Goal: Obtain resource: Obtain resource

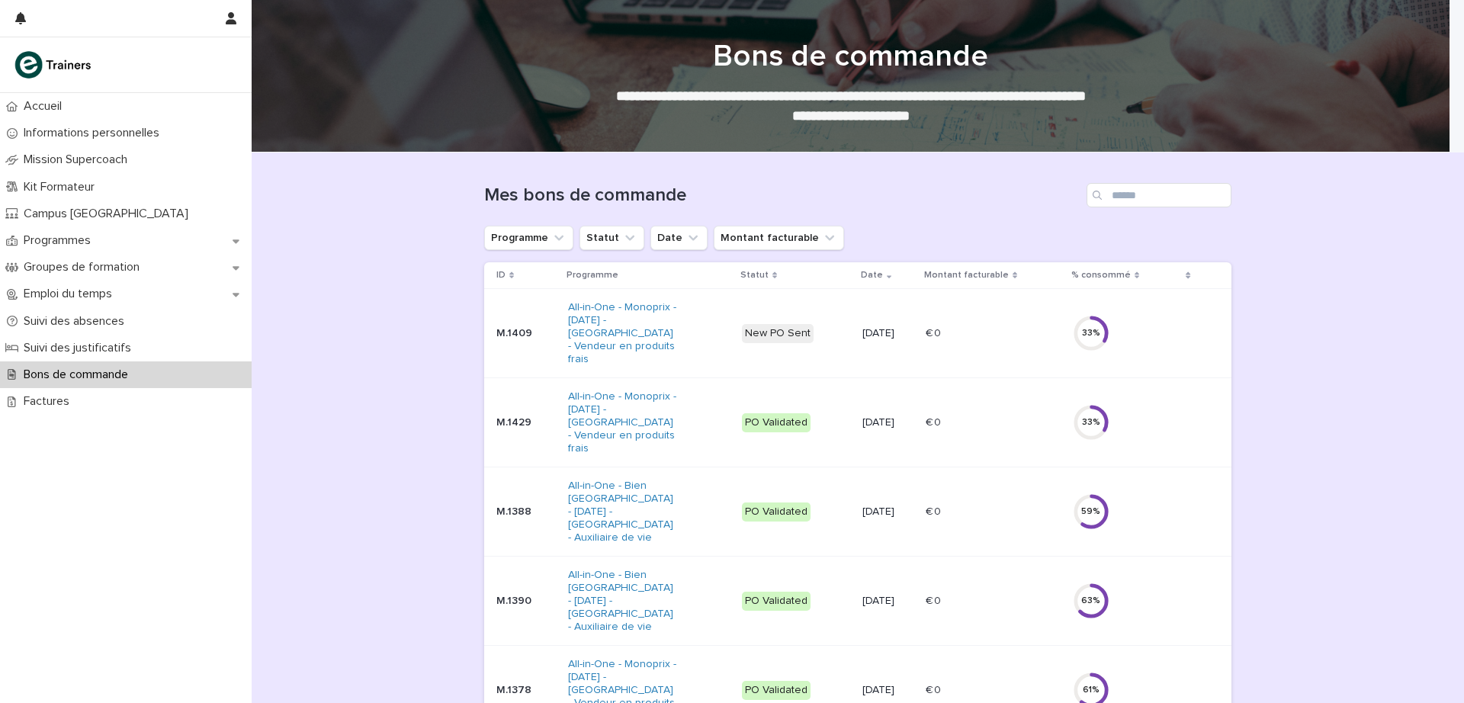
click at [70, 239] on p "Programmes" at bounding box center [60, 240] width 85 height 14
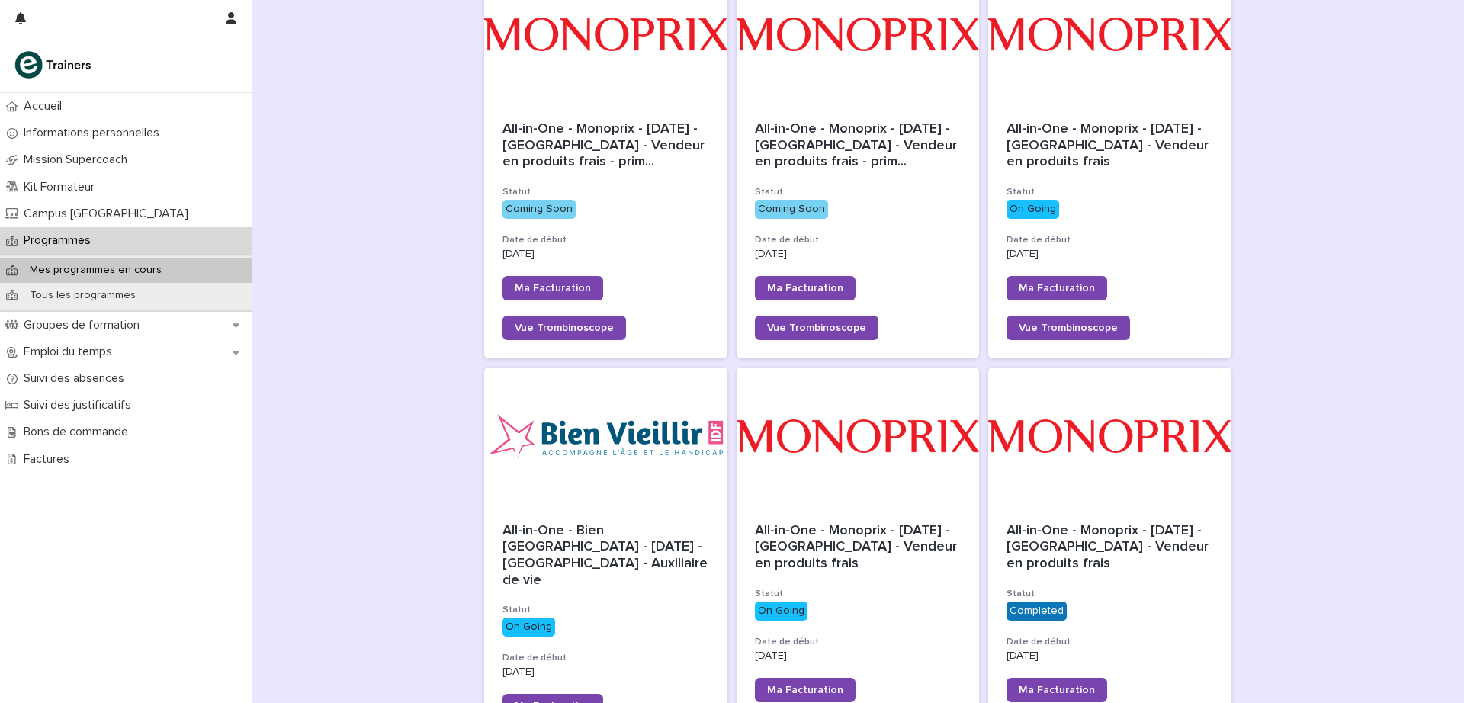
scroll to position [281, 0]
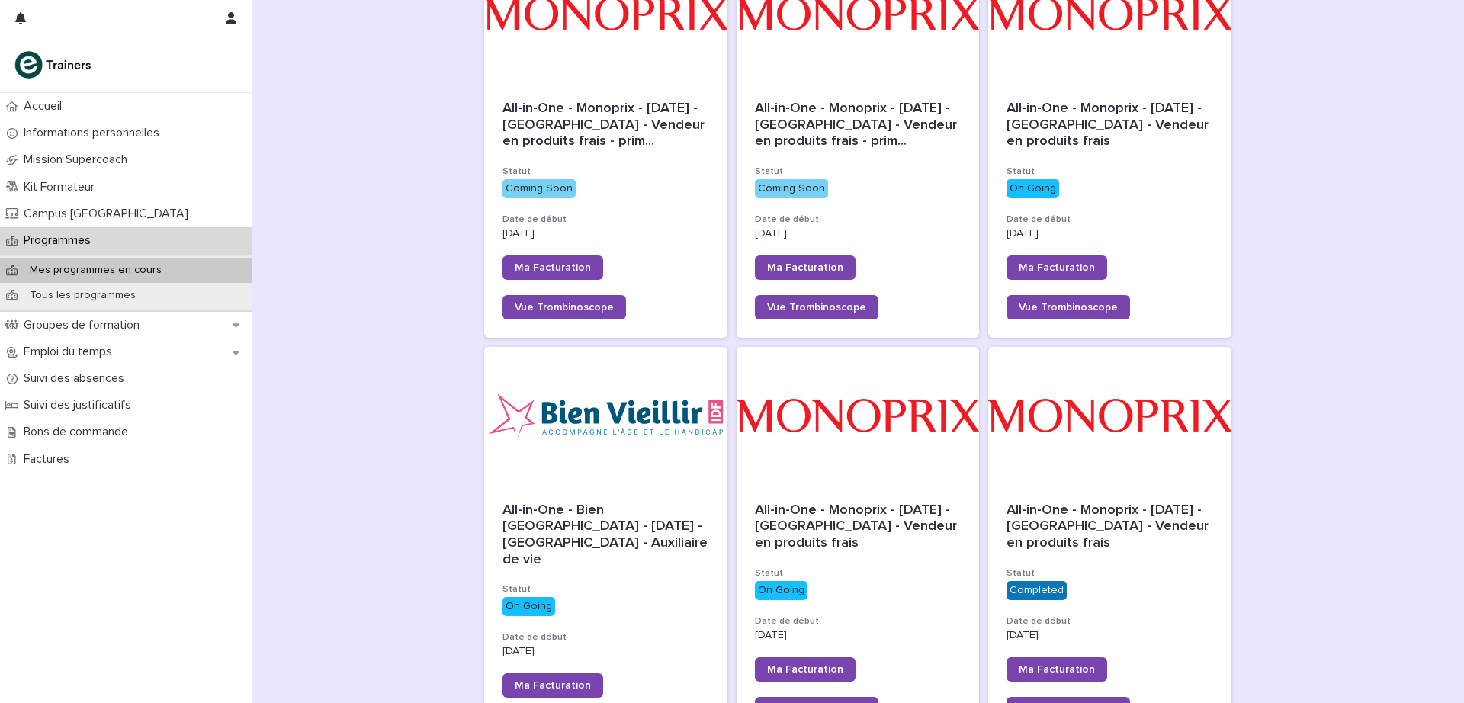
click at [1033, 499] on div "All-in-One - Monoprix - 22 - Mai 2025 - Île-de-France - Vendeur en produits fra…" at bounding box center [1109, 611] width 243 height 255
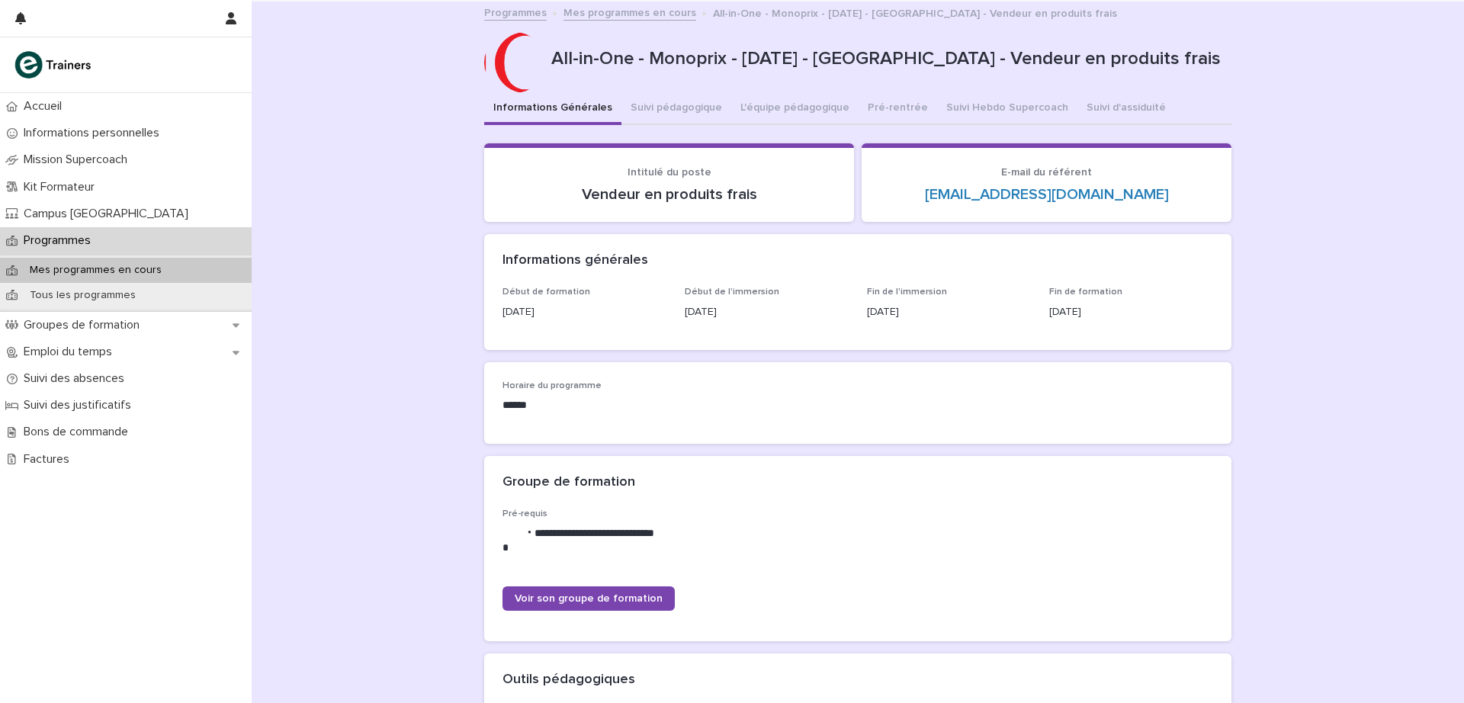
click at [669, 98] on button "Suivi pédagogique" at bounding box center [676, 109] width 110 height 32
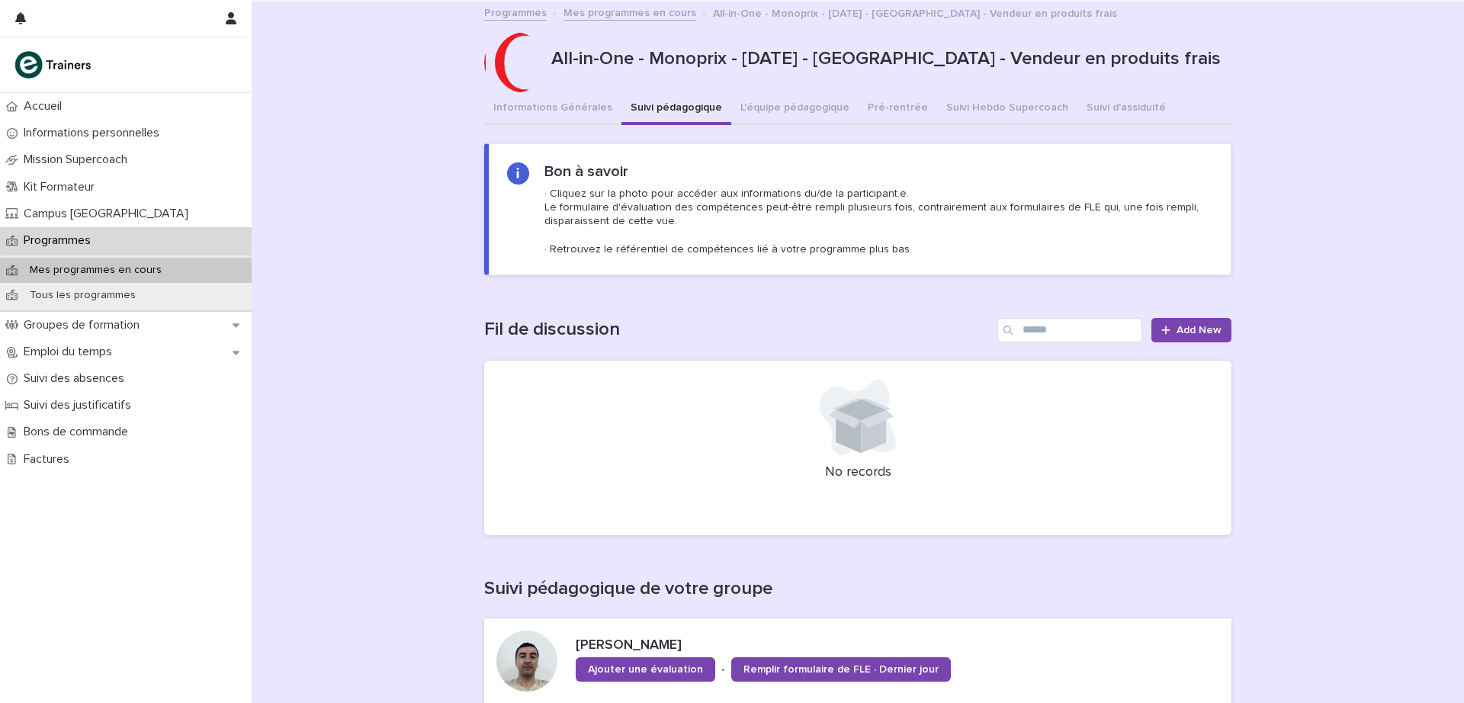
click at [951, 109] on button "Suivi Hebdo Supercoach" at bounding box center [1007, 109] width 140 height 32
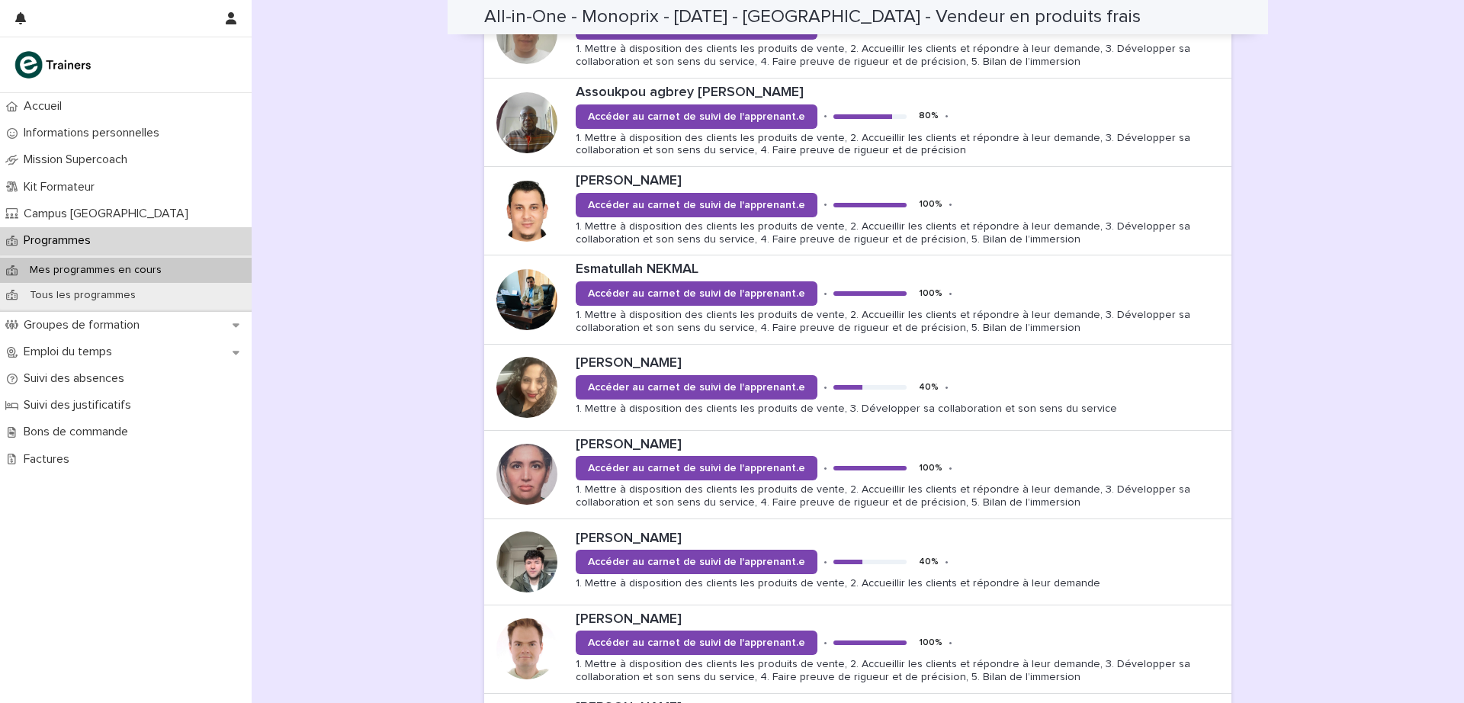
scroll to position [1284, 0]
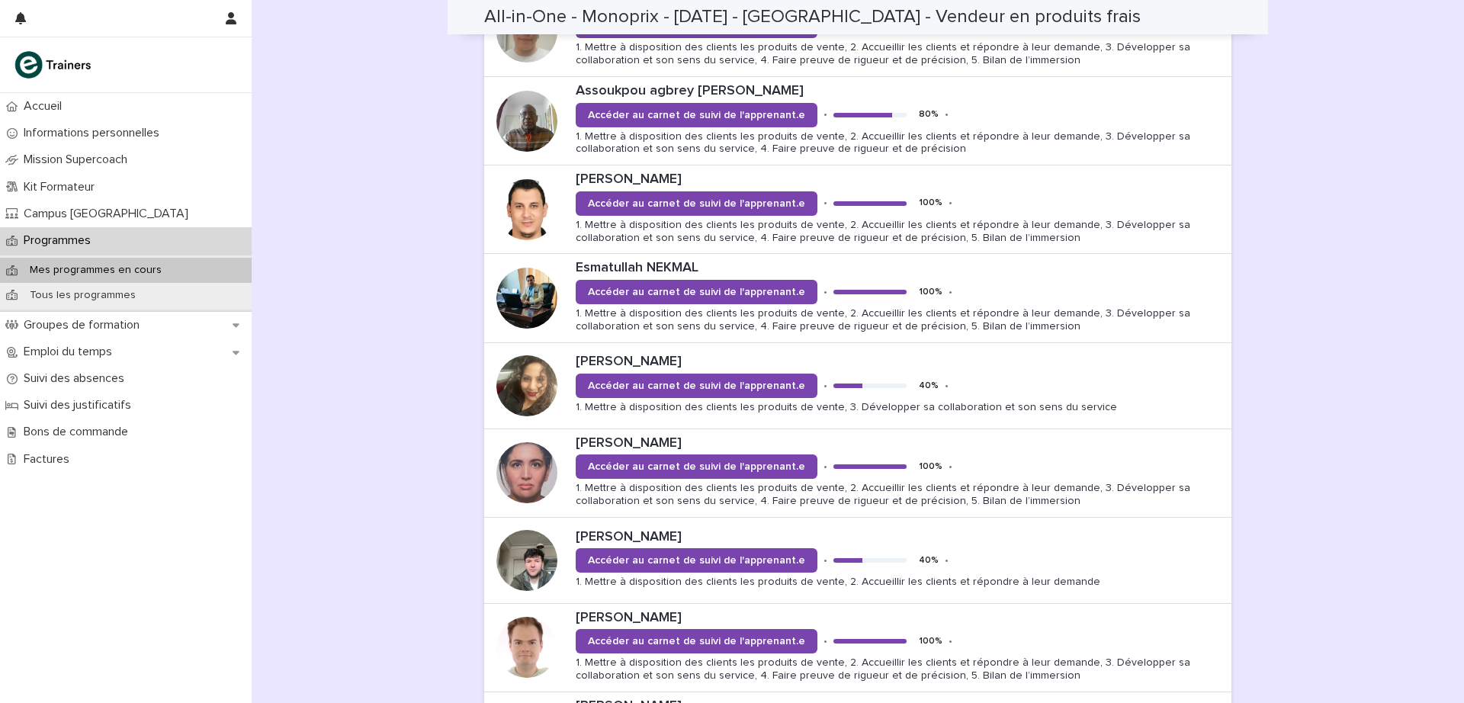
click at [530, 208] on div at bounding box center [526, 209] width 61 height 61
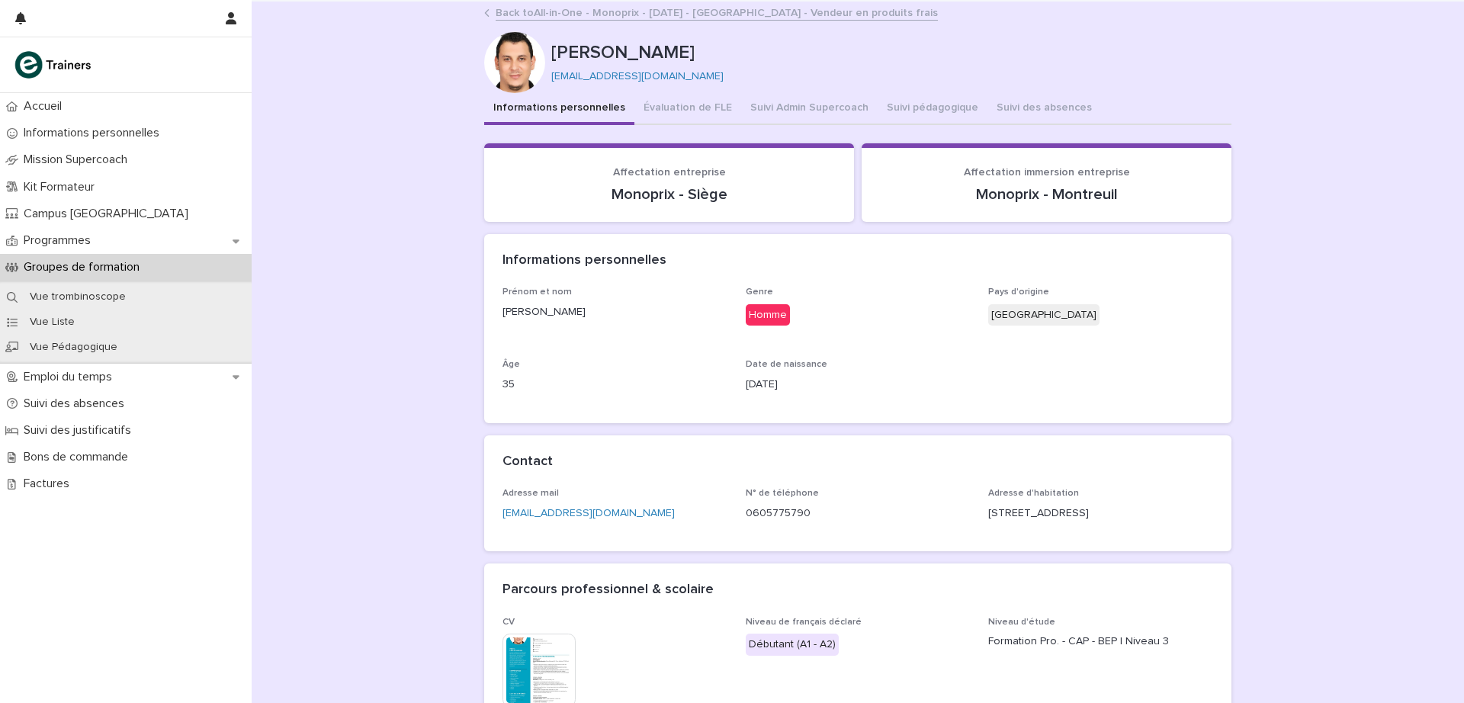
click at [503, 508] on link "chakerbelkiria@gmail.com" at bounding box center [588, 513] width 172 height 11
click at [534, 11] on link "Back to All-in-One - Monoprix - 22 - Mai 2025 - Île-de-France - Vendeur en prod…" at bounding box center [716, 12] width 442 height 18
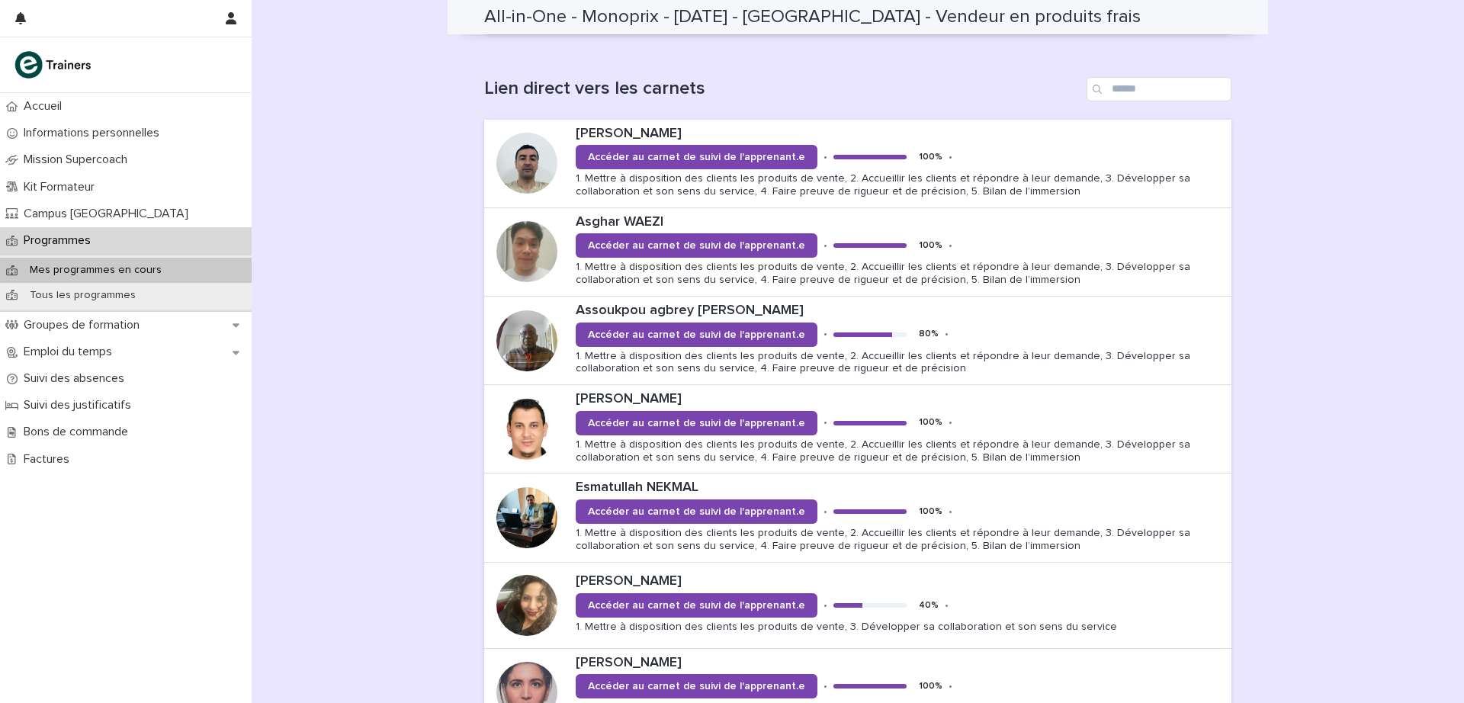
scroll to position [1544, 0]
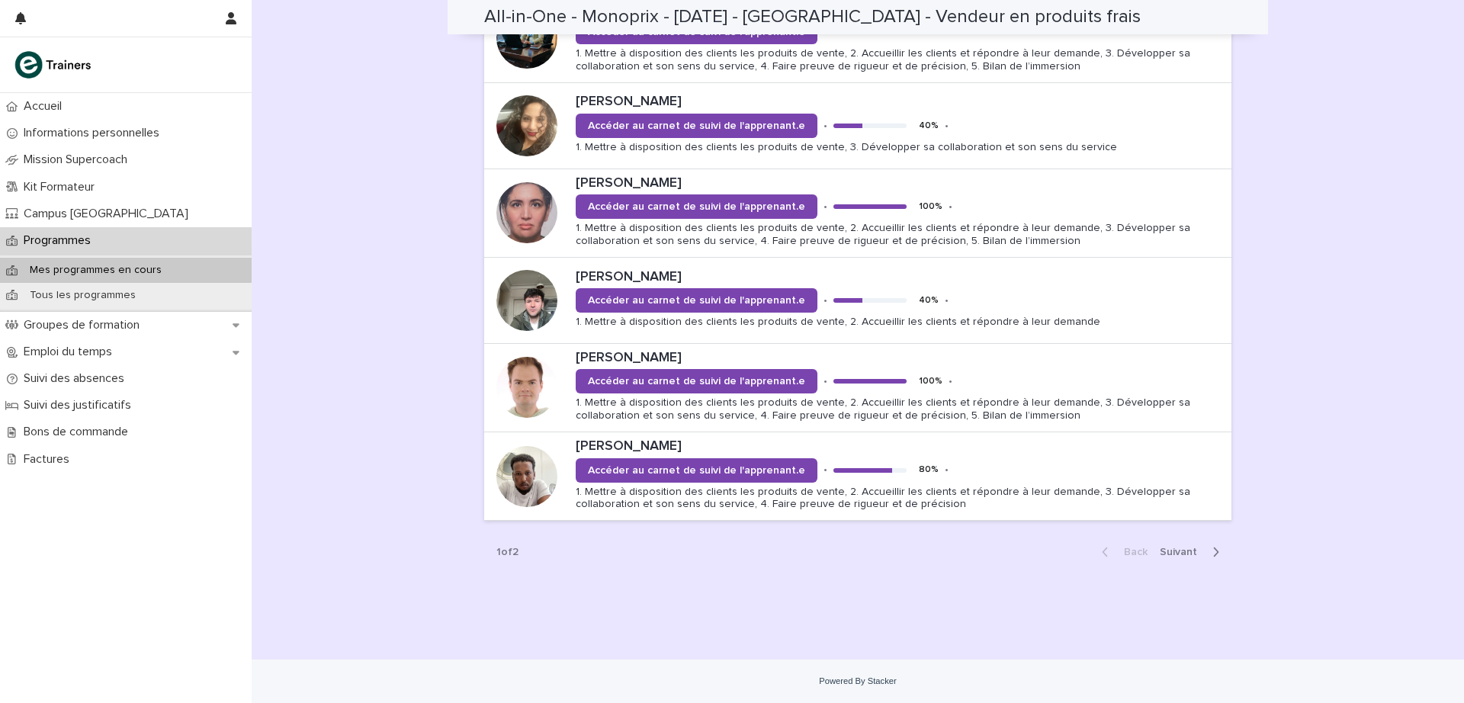
click at [625, 443] on p "Omar ABDIRISAK SEID" at bounding box center [900, 446] width 649 height 17
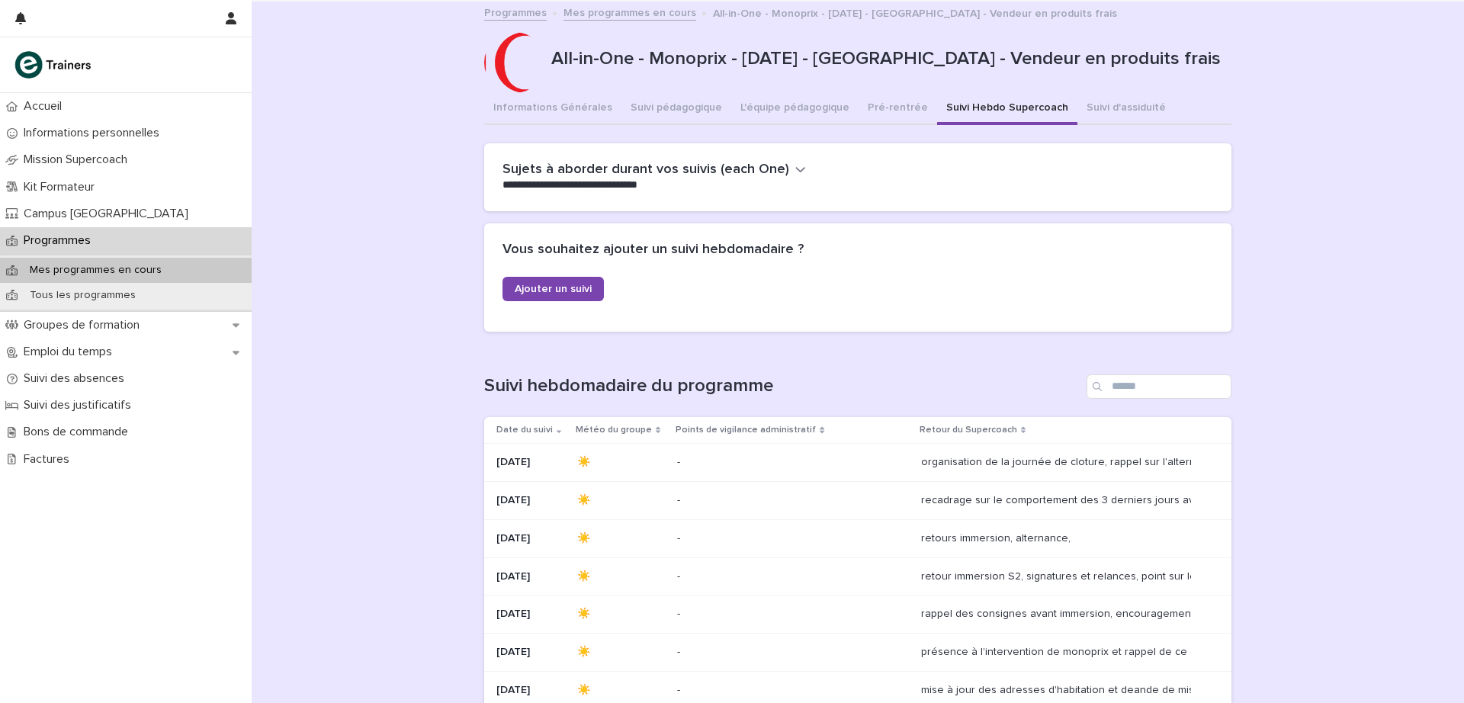
click at [587, 107] on button "Informations Générales" at bounding box center [552, 109] width 137 height 32
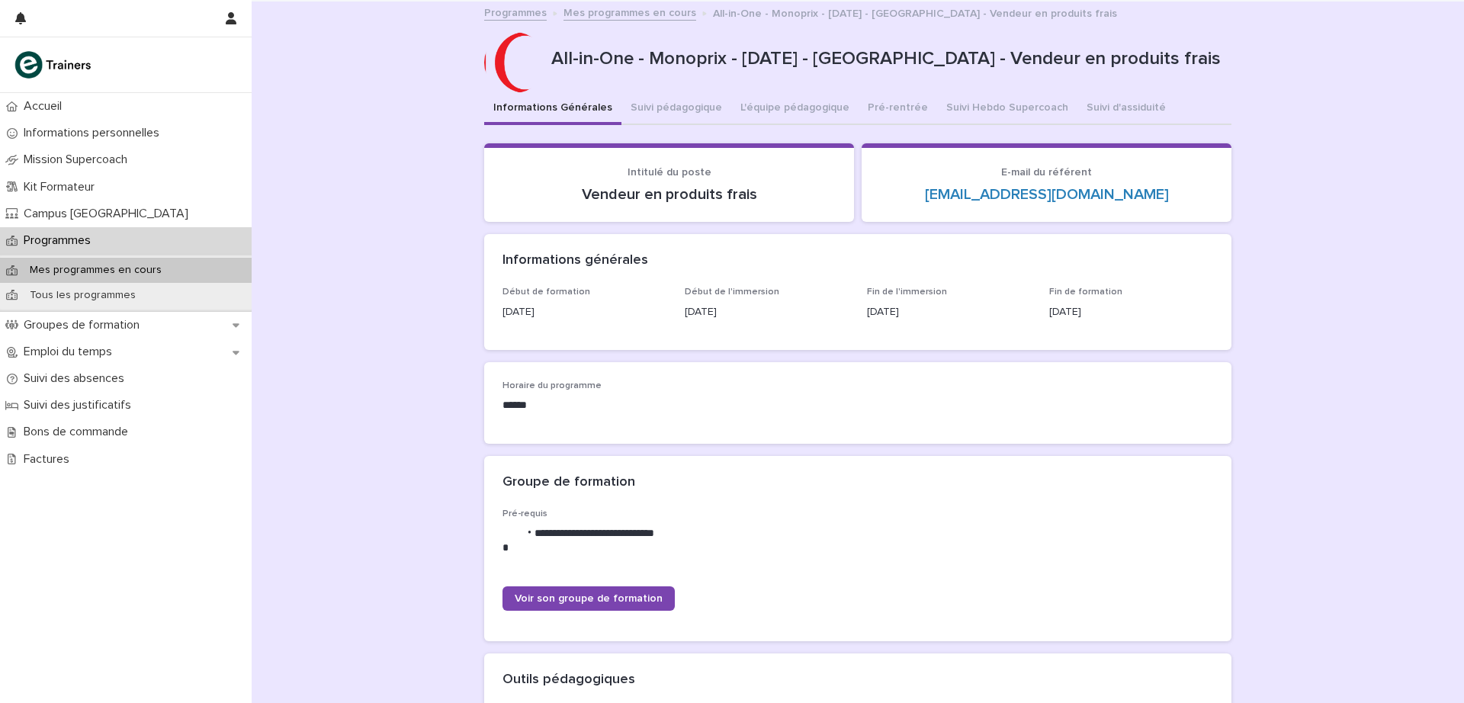
click at [794, 104] on button "L'équipe pédagogique" at bounding box center [794, 109] width 127 height 32
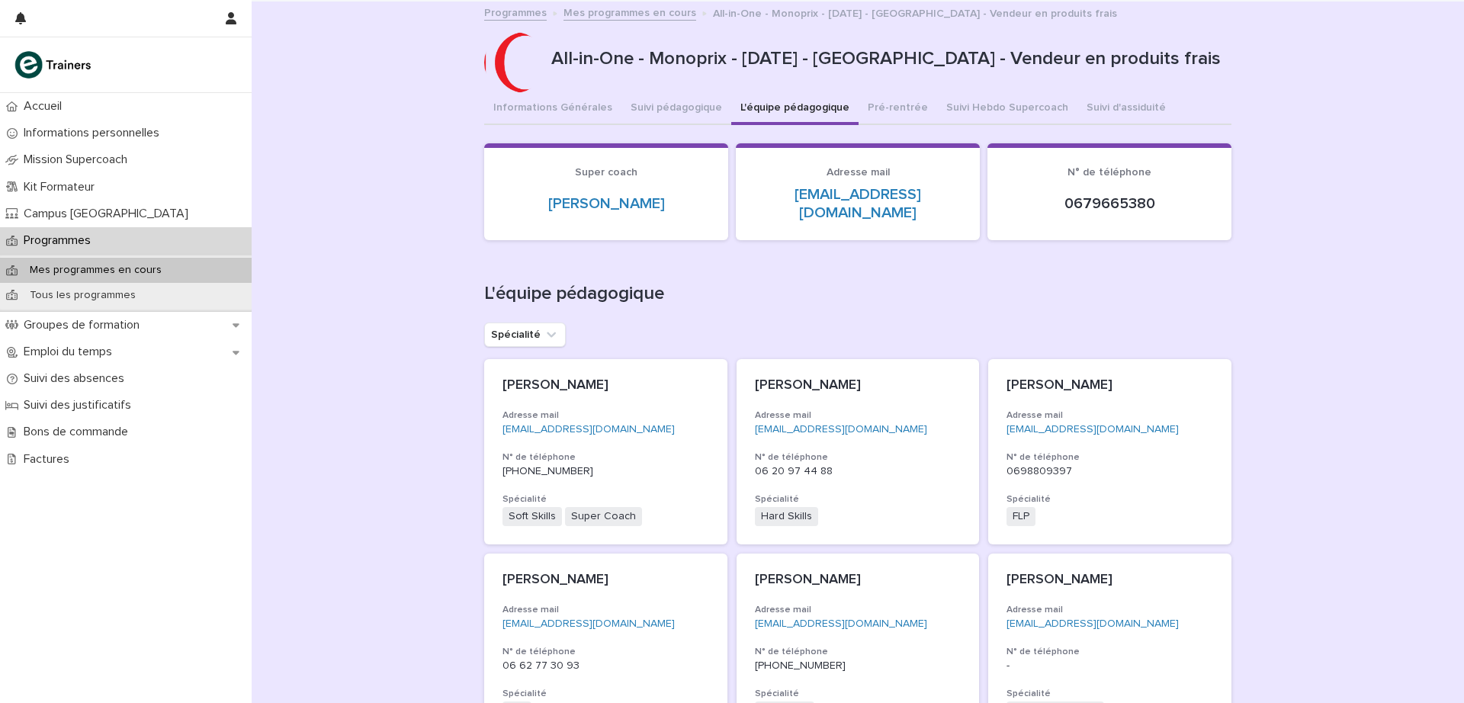
click at [685, 107] on button "Suivi pédagogique" at bounding box center [676, 109] width 110 height 32
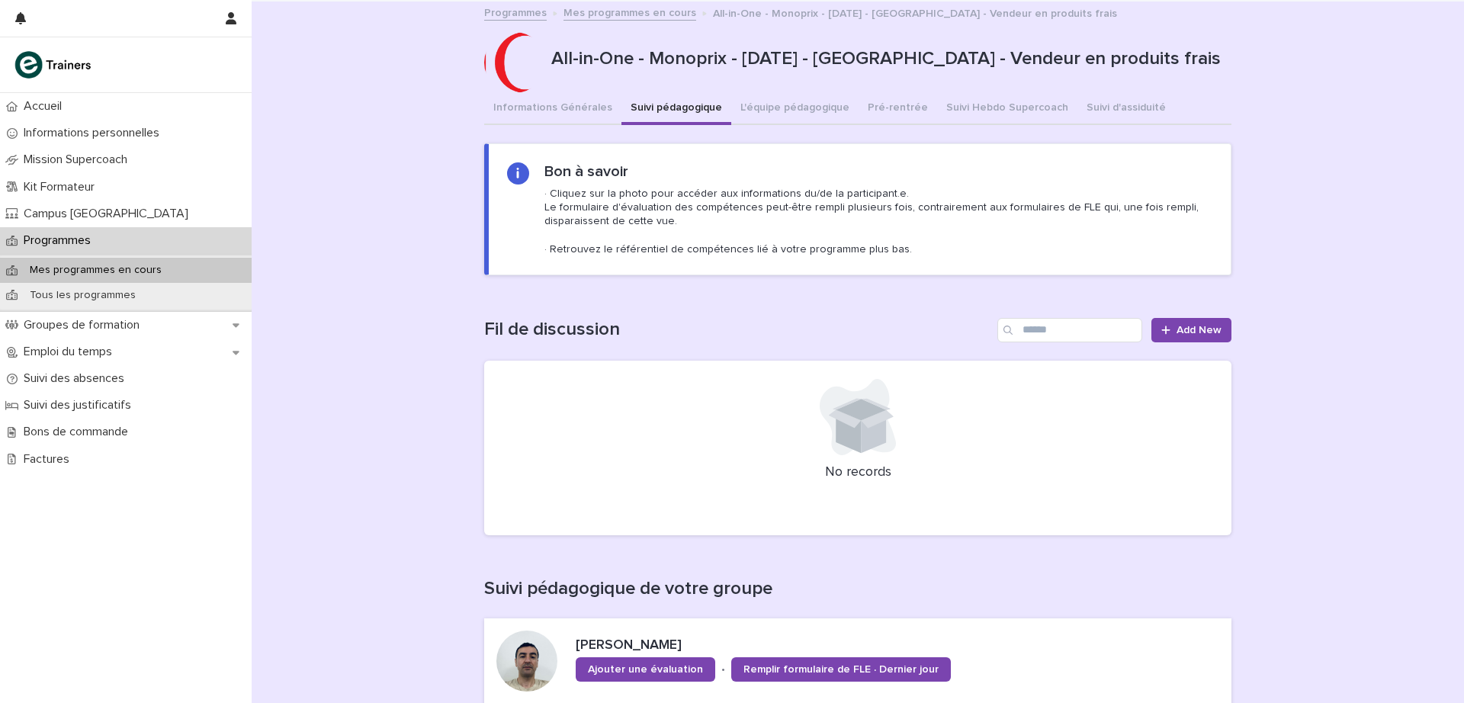
click at [937, 105] on button "Suivi Hebdo Supercoach" at bounding box center [1007, 109] width 140 height 32
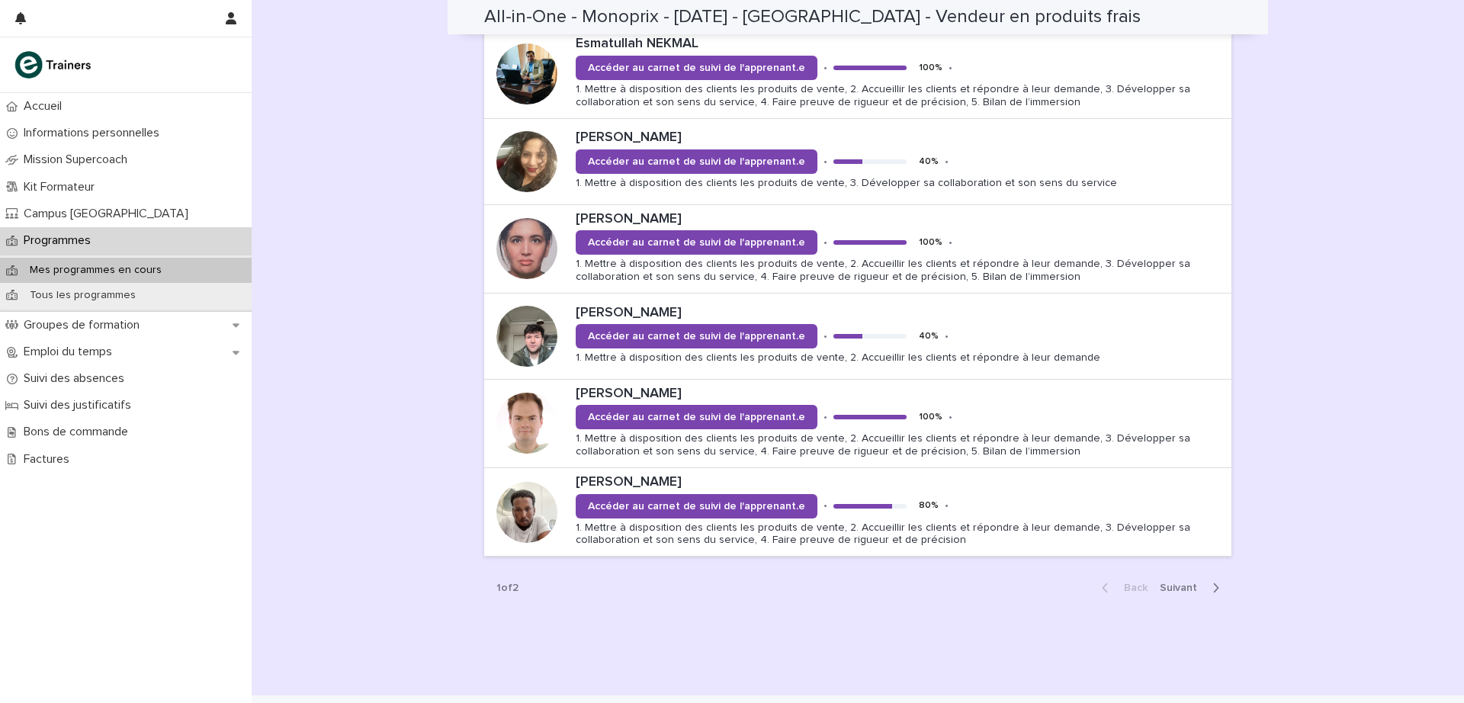
scroll to position [1544, 0]
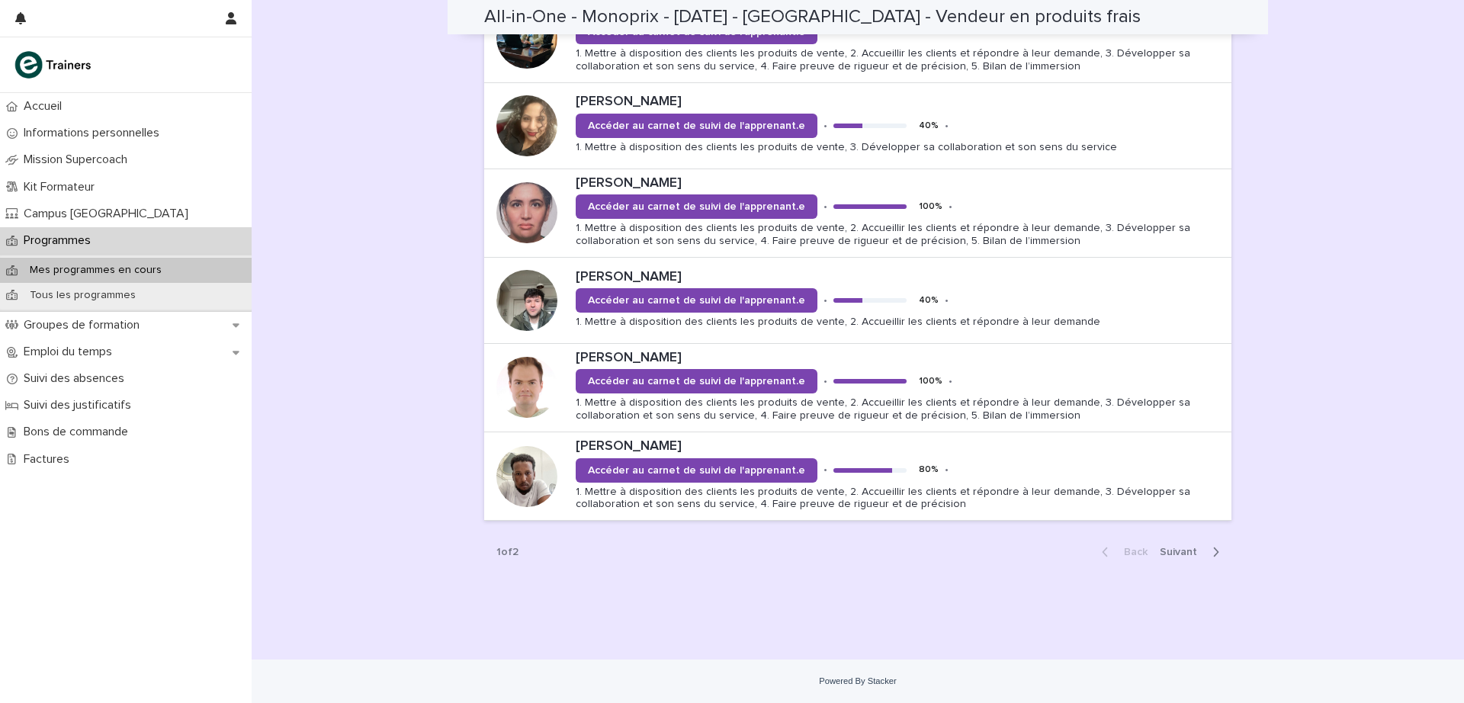
click at [827, 507] on p "1. Mettre à disposition des clients les produits de vente, 2. Accueillir les cl…" at bounding box center [900, 499] width 649 height 26
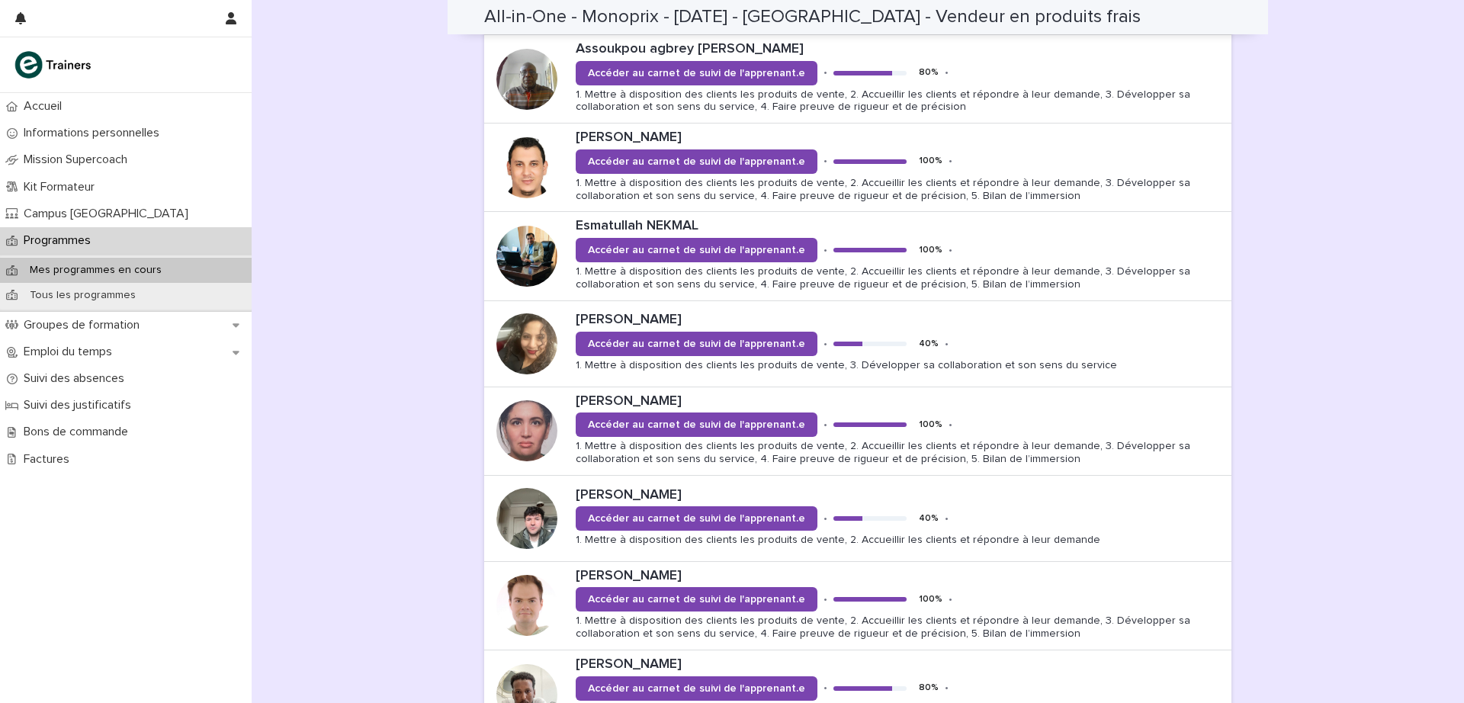
scroll to position [1336, 0]
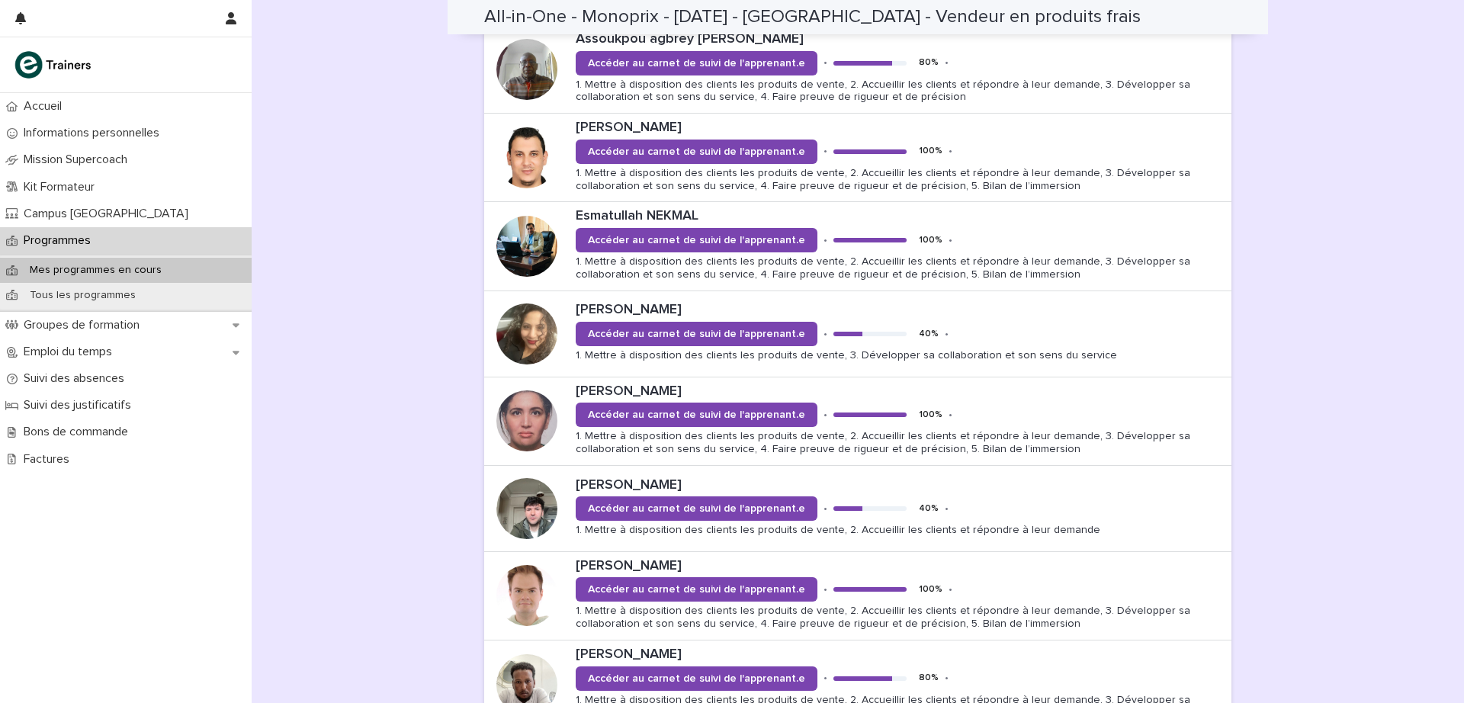
click at [626, 560] on p "Oleg PONOMAREV" at bounding box center [900, 566] width 649 height 17
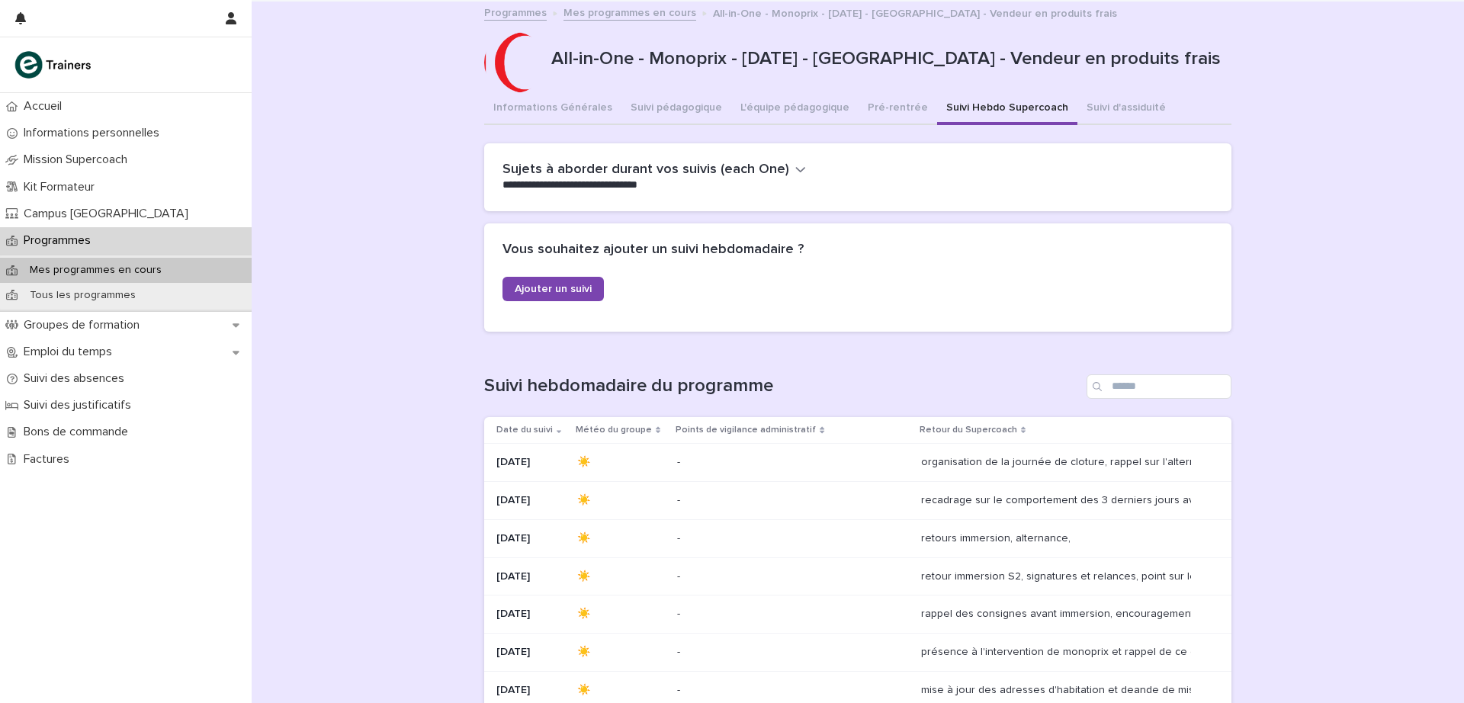
click at [123, 301] on p "Tous les programmes" at bounding box center [83, 295] width 130 height 13
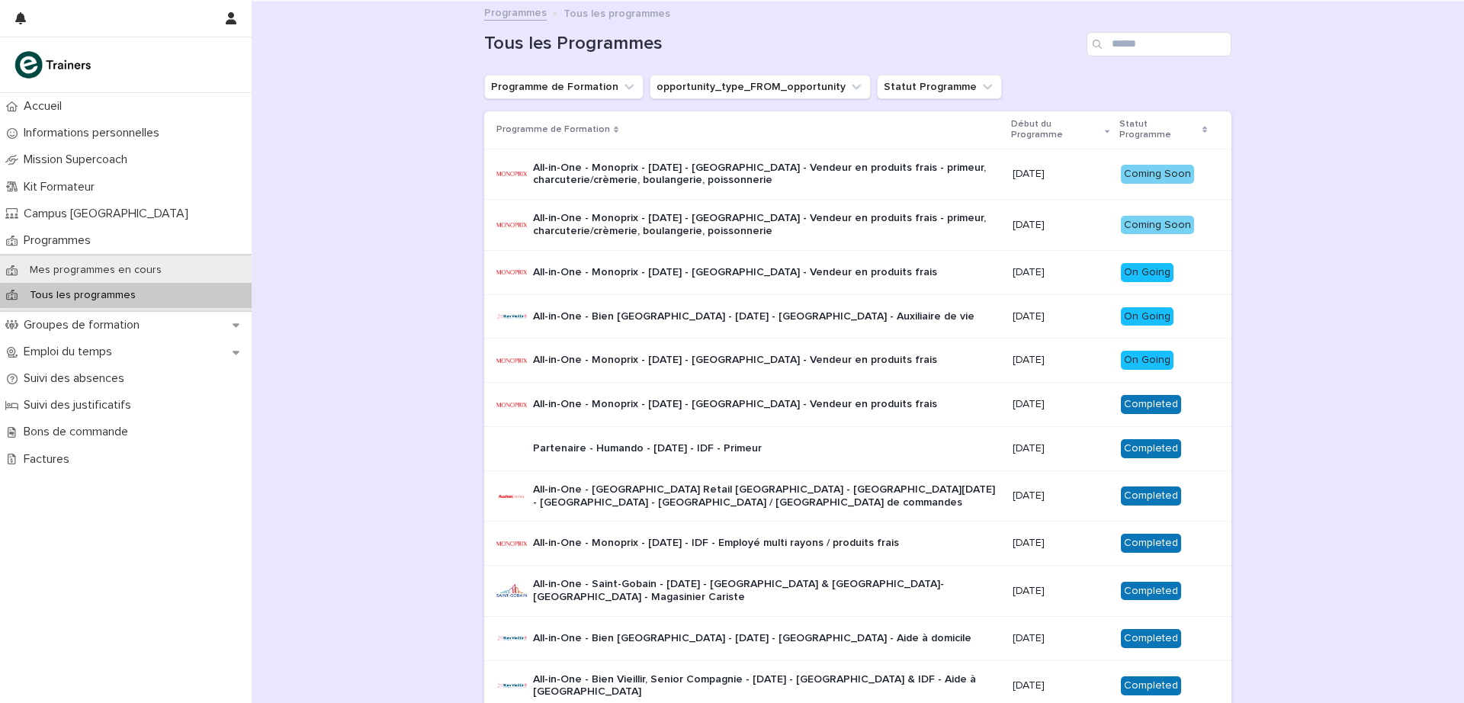
click at [75, 232] on div "Programmes" at bounding box center [126, 240] width 252 height 27
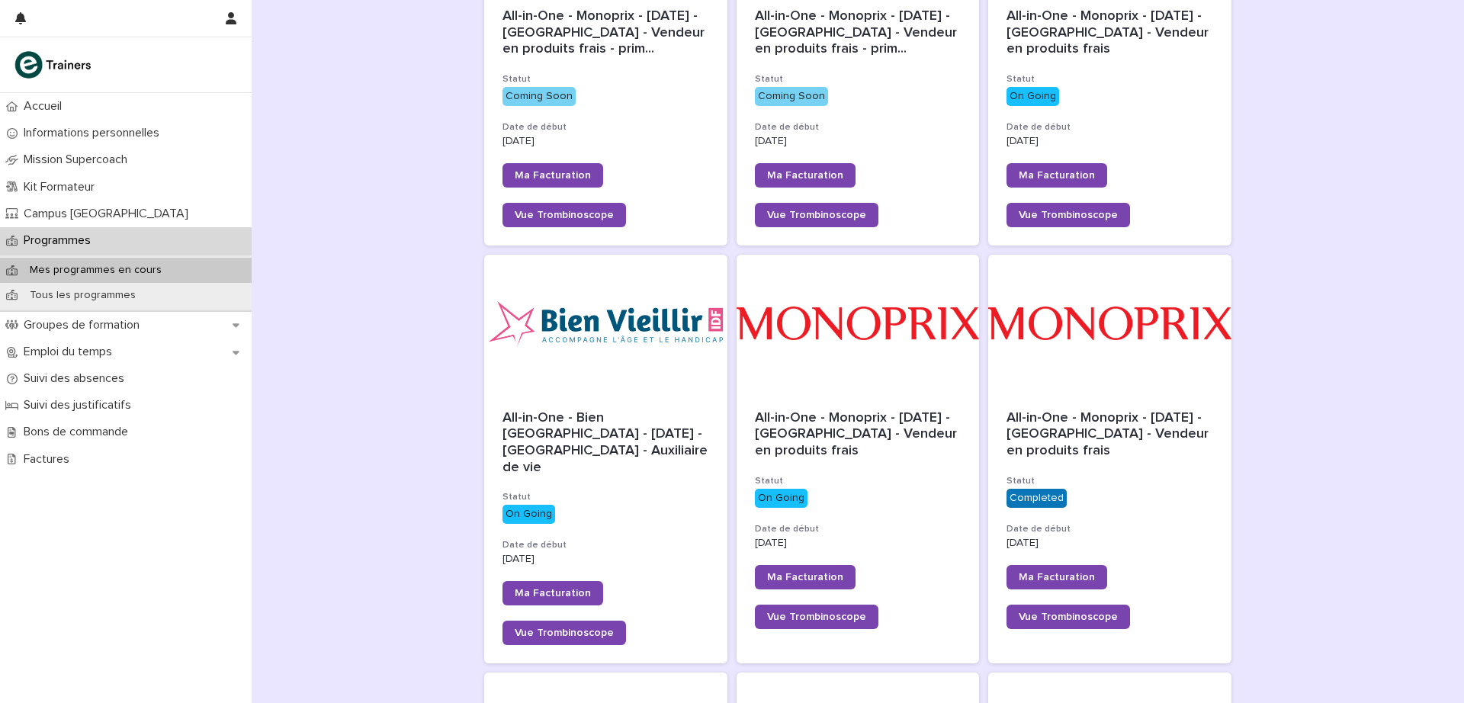
scroll to position [374, 0]
click at [882, 428] on span "All-in-One - Monoprix - [DATE] - [GEOGRAPHIC_DATA] - Vendeur en produits frais" at bounding box center [858, 433] width 206 height 47
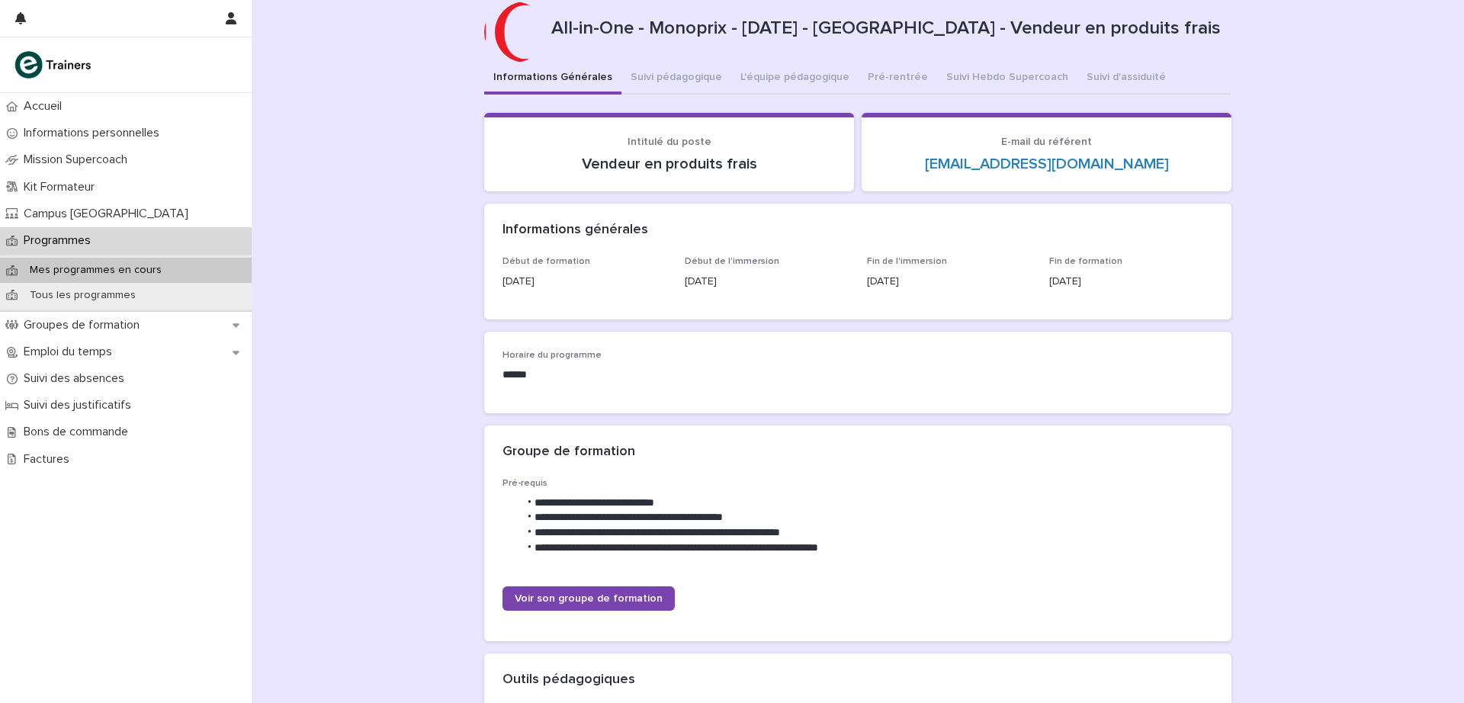
scroll to position [34, 0]
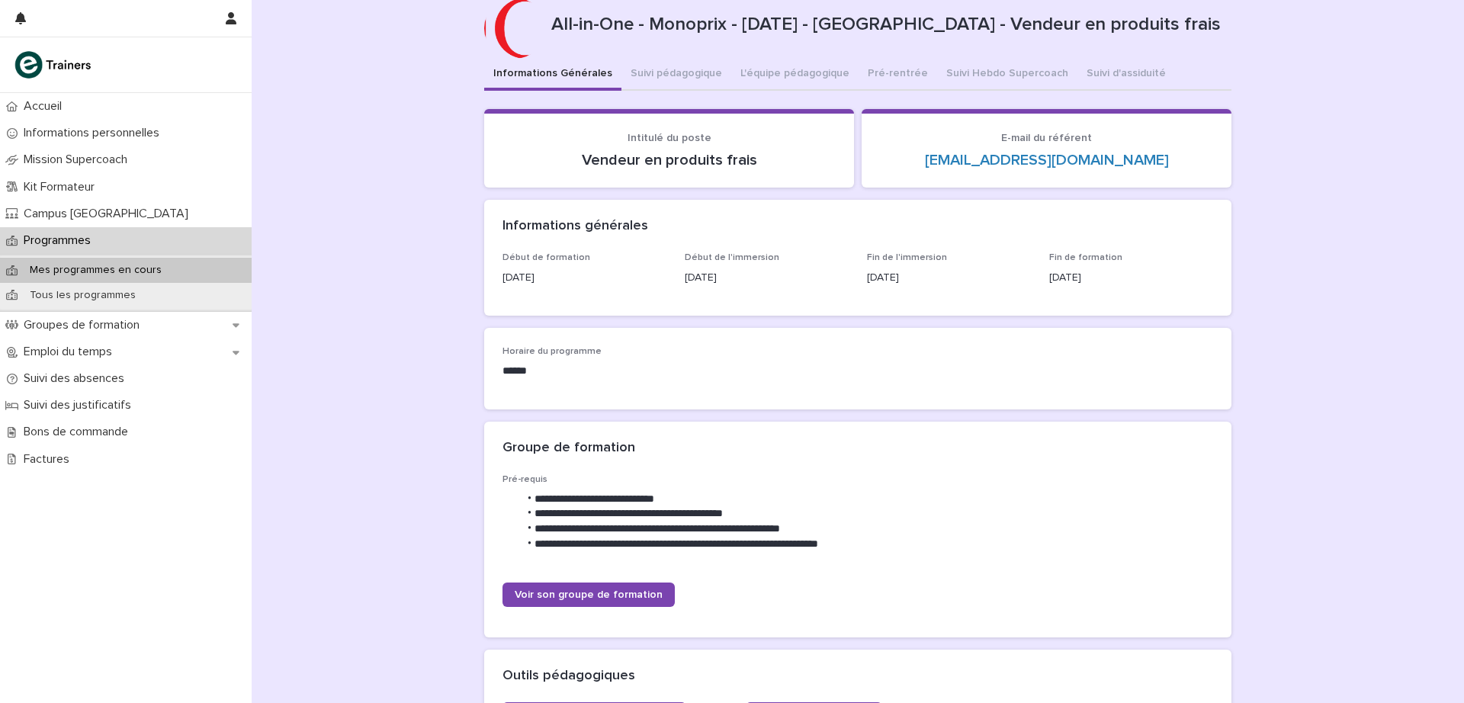
click at [76, 187] on p "Kit Formateur" at bounding box center [62, 187] width 89 height 14
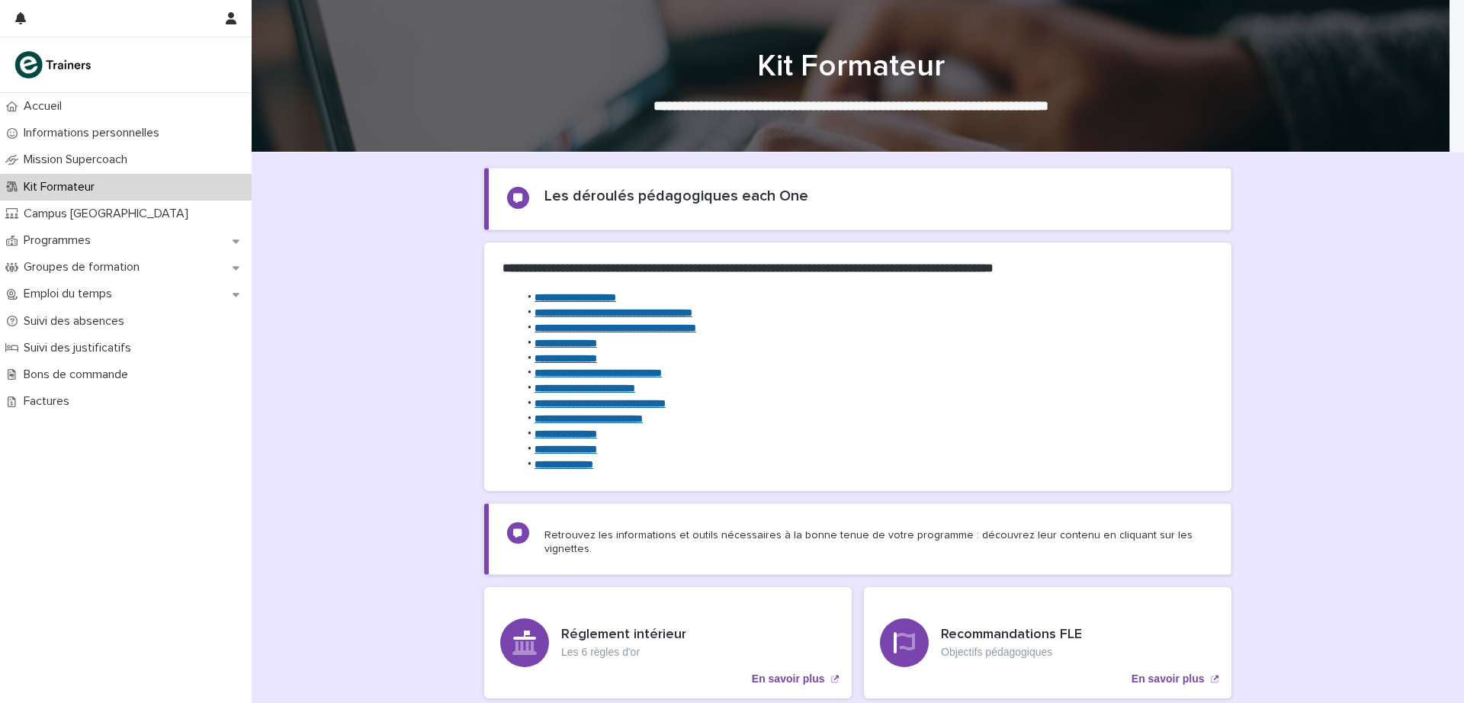
click at [572, 399] on strong "**********" at bounding box center [599, 403] width 131 height 11
click at [77, 239] on p "Programmes" at bounding box center [60, 240] width 85 height 14
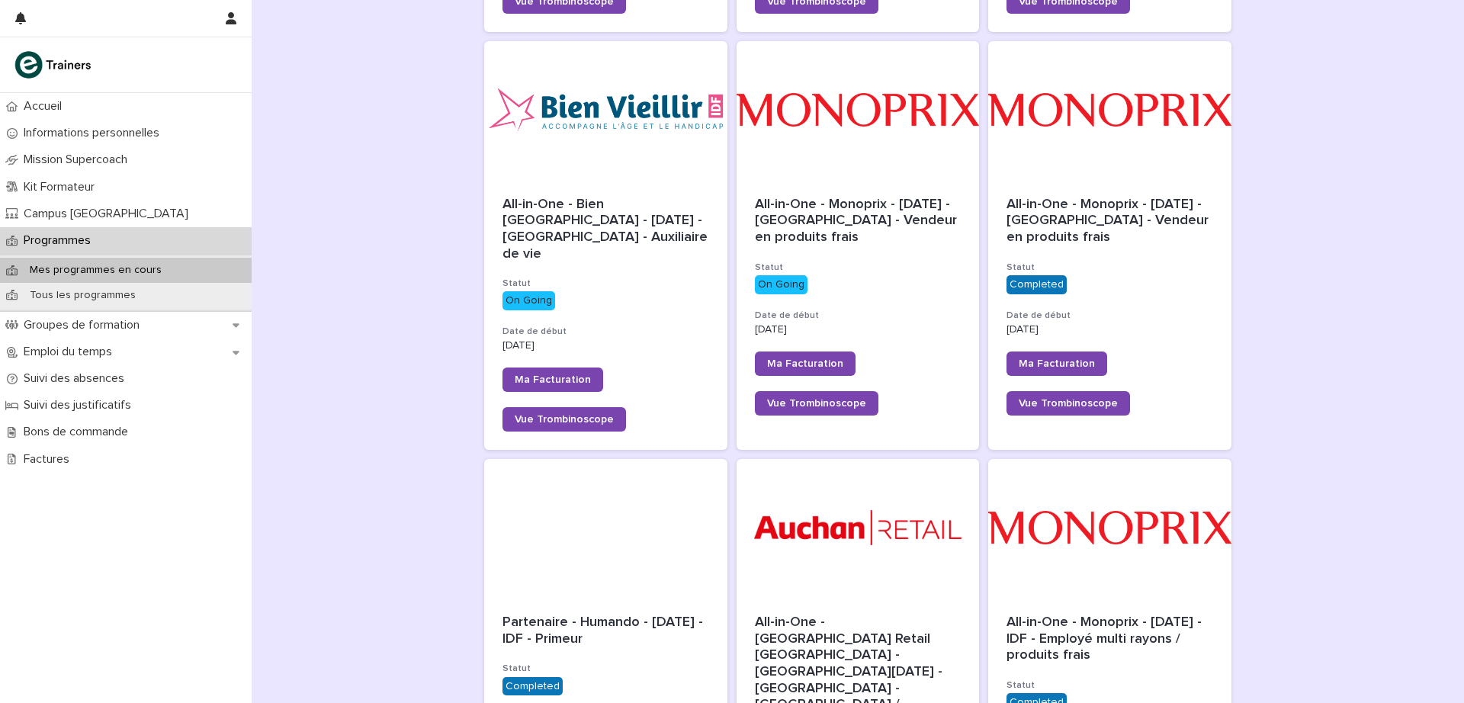
scroll to position [601, 0]
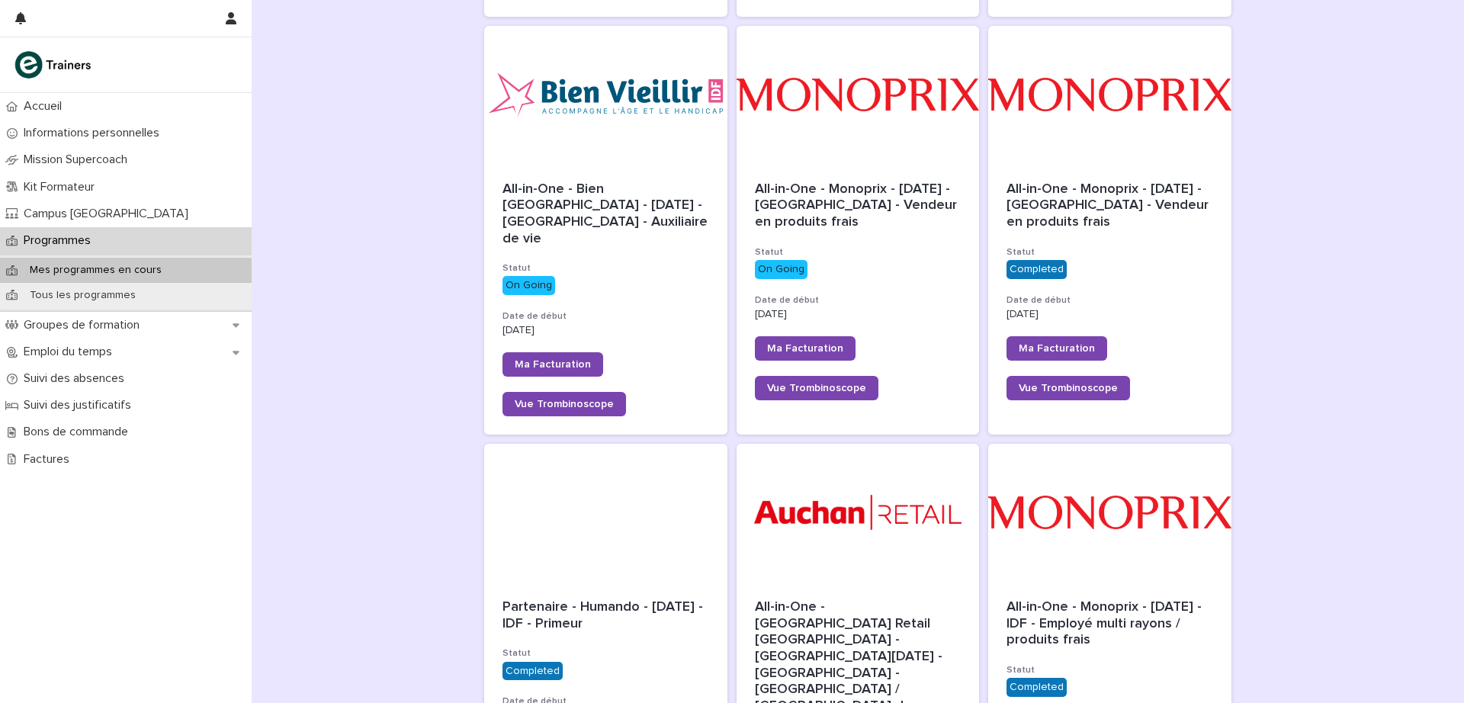
click at [837, 163] on div "All-in-One - Monoprix - [DATE] - [GEOGRAPHIC_DATA] - Vendeur en produits frais …" at bounding box center [857, 290] width 243 height 255
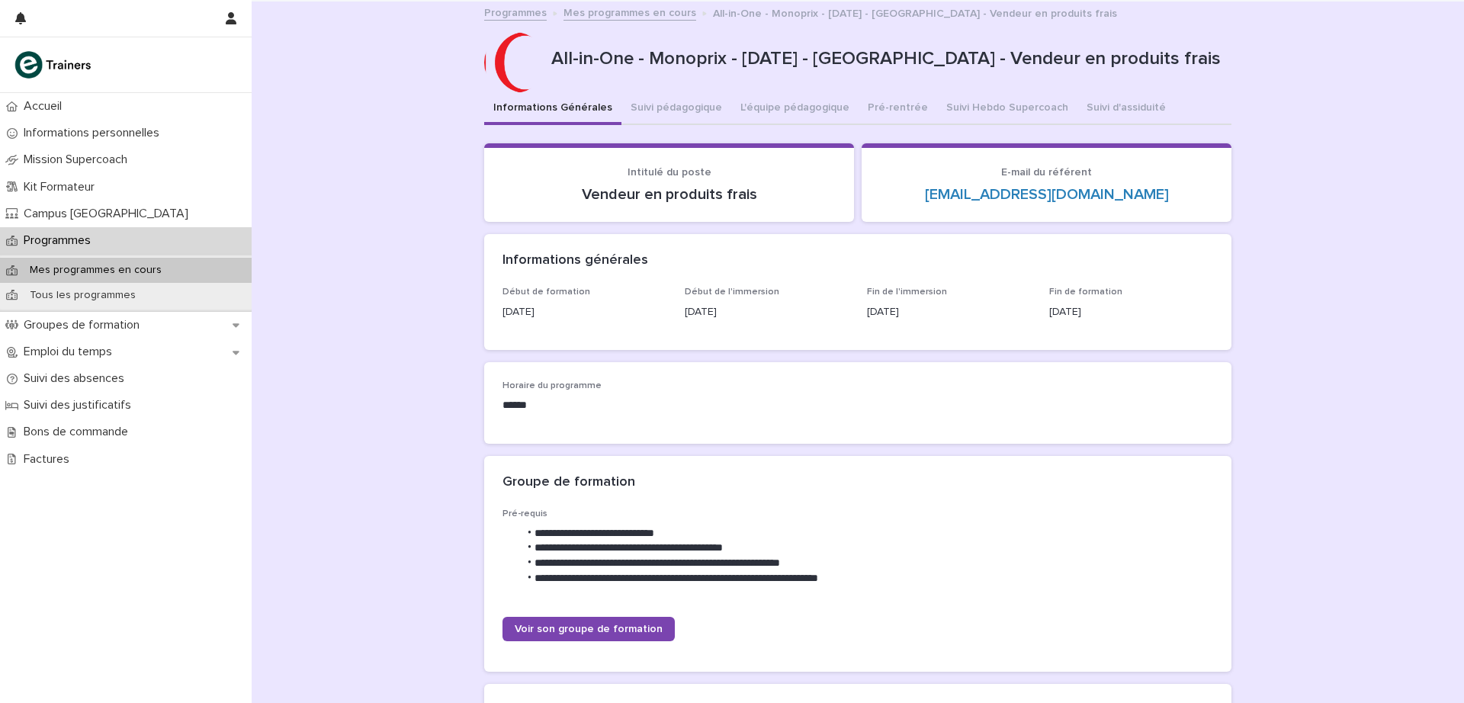
click at [942, 112] on button "Suivi Hebdo Supercoach" at bounding box center [1007, 109] width 140 height 32
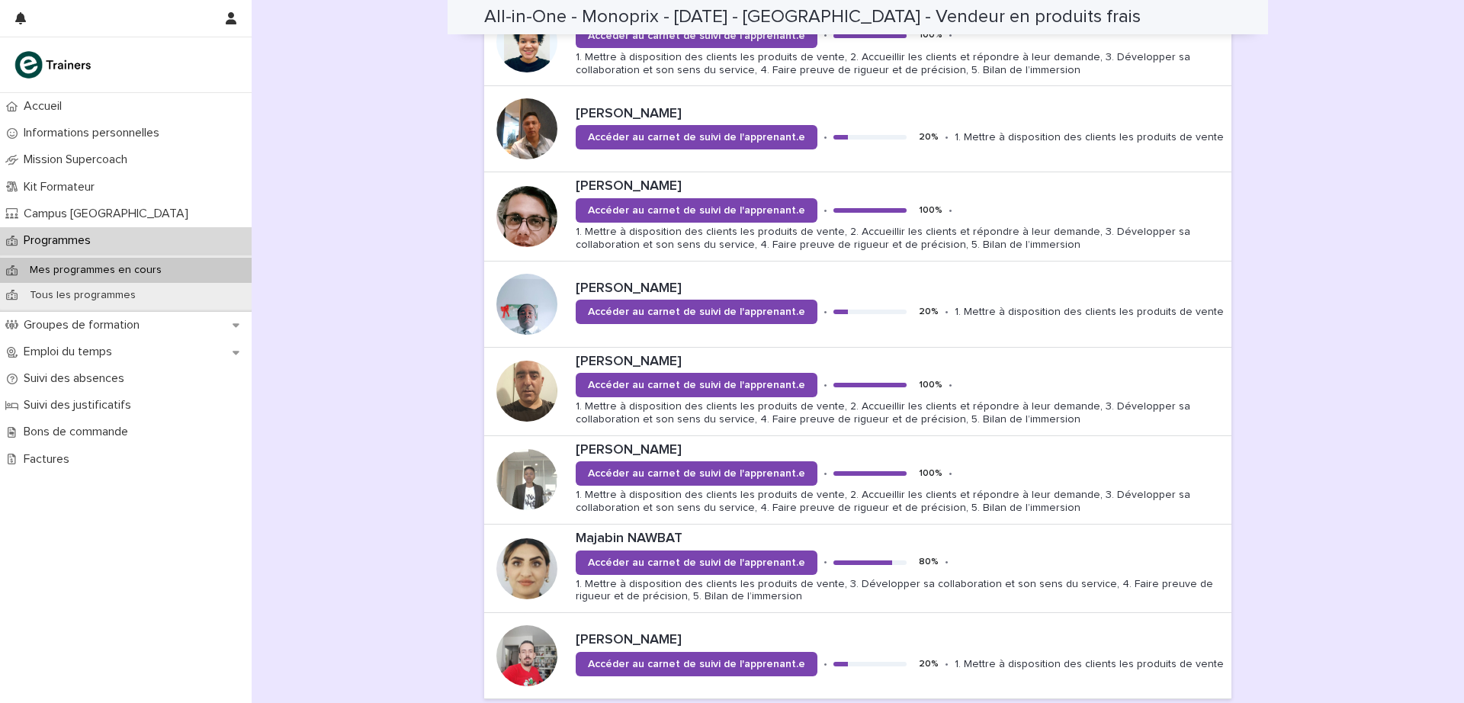
scroll to position [1481, 0]
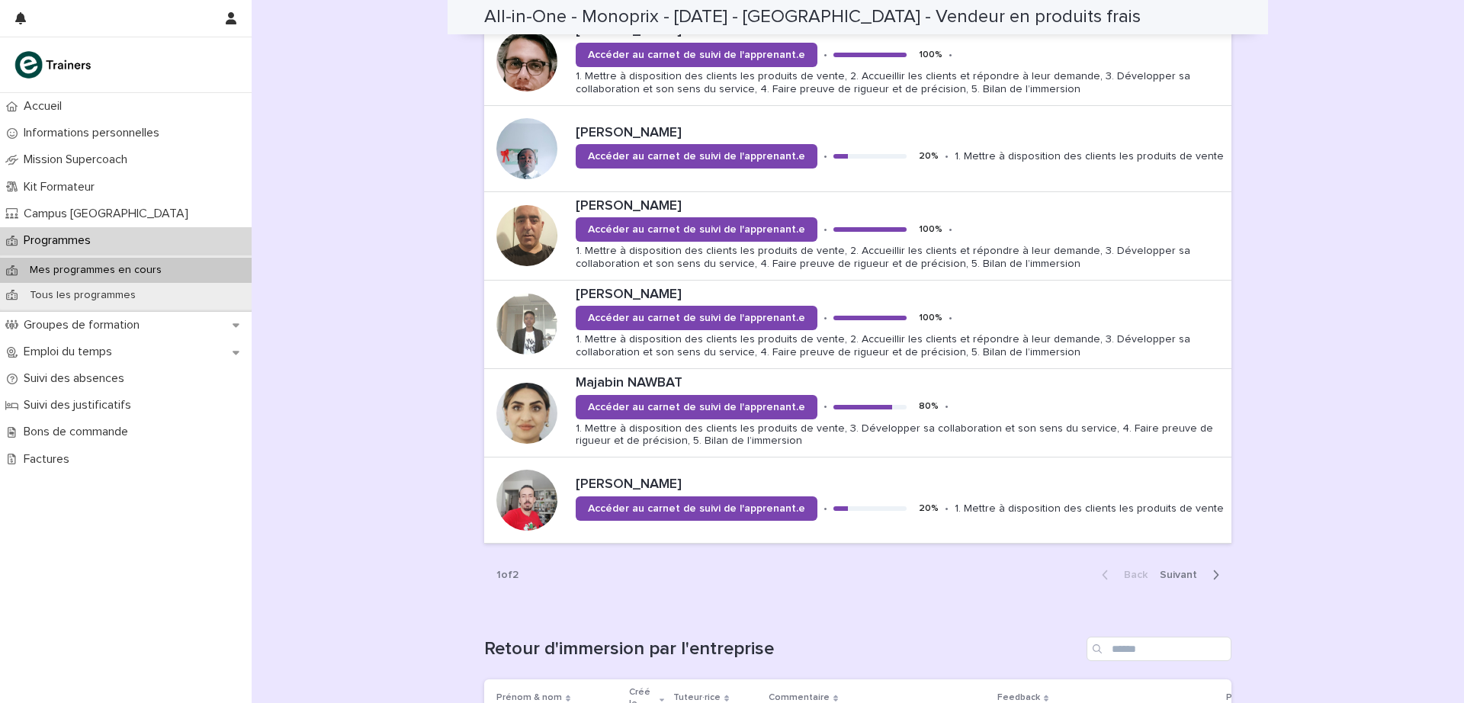
click at [1165, 575] on span "Next" at bounding box center [1182, 574] width 47 height 11
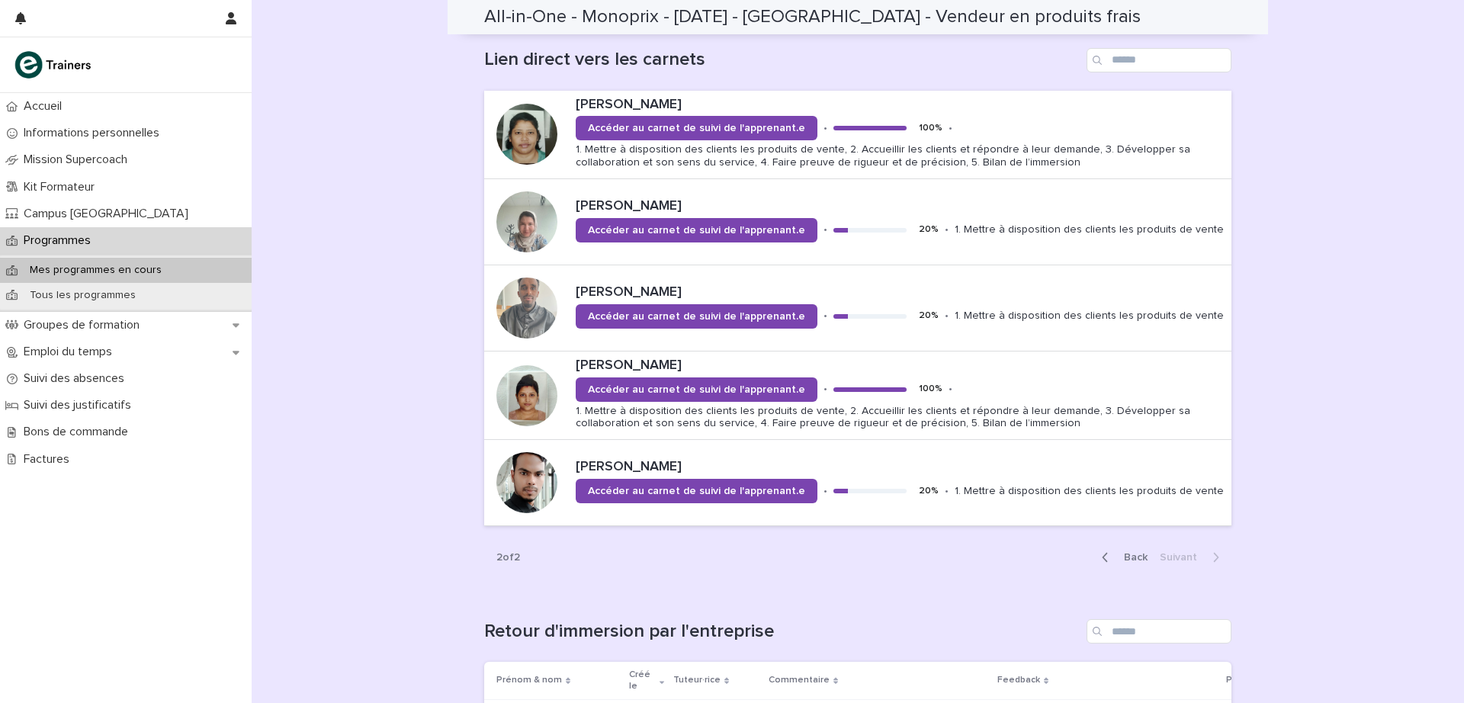
scroll to position [1060, 0]
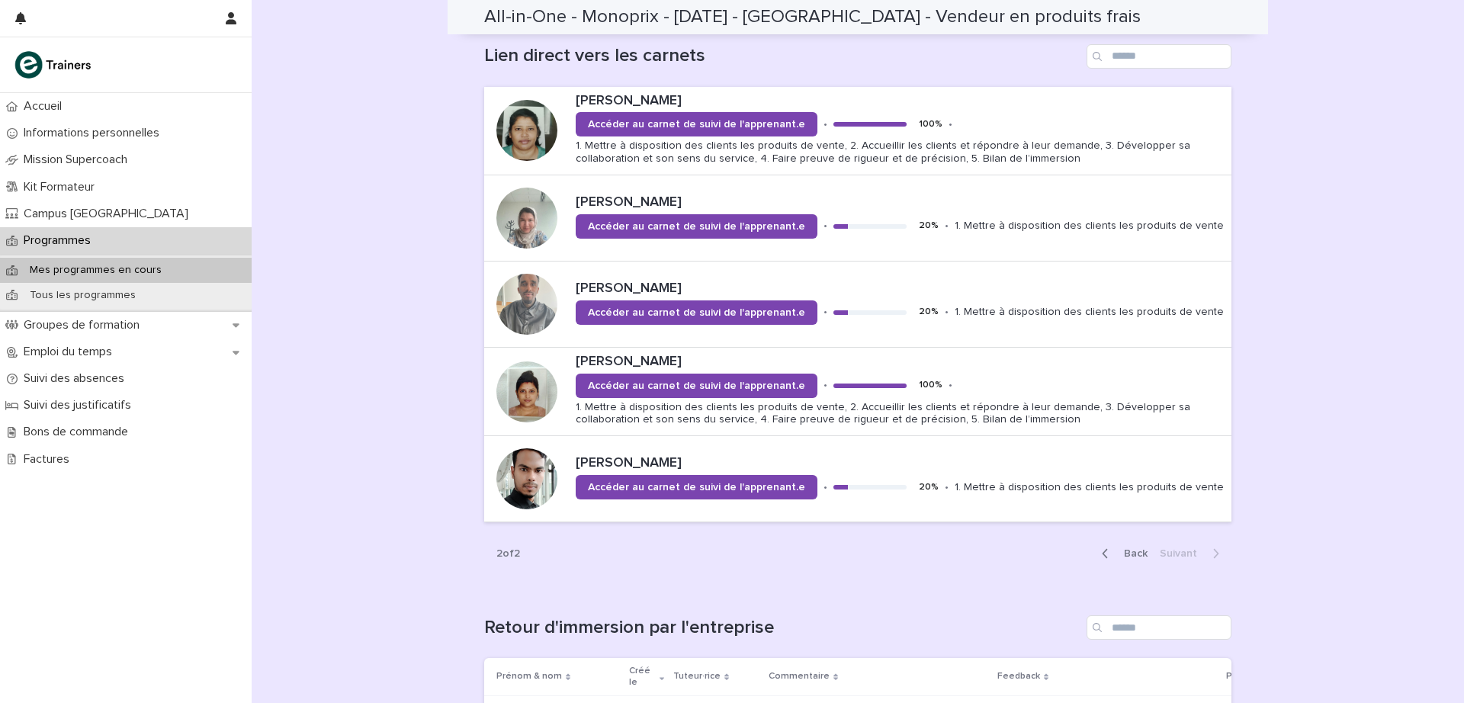
click at [1190, 349] on div "[PERSON_NAME] Accéder au carnet de suivi de l'apprenant.e • 100 % • 1. Mettre à…" at bounding box center [900, 392] width 662 height 88
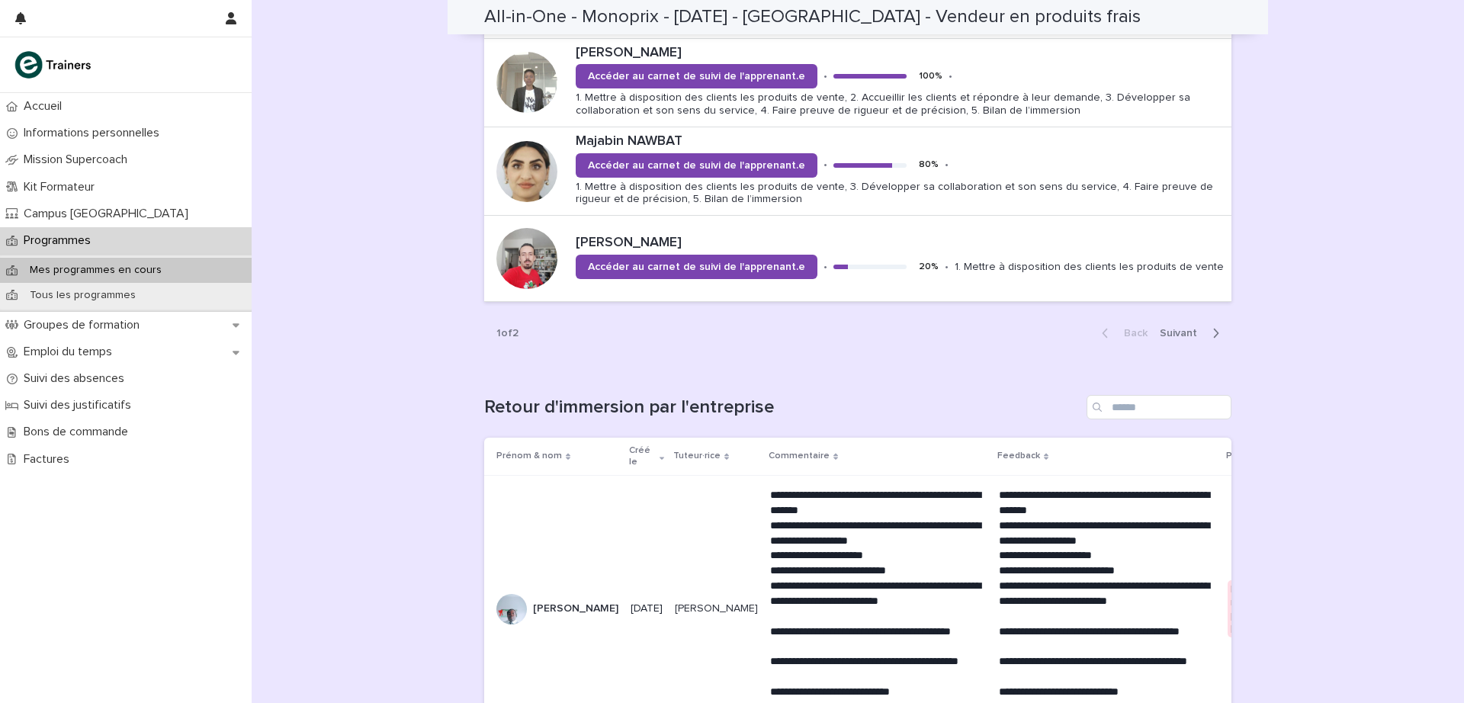
scroll to position [1680, 0]
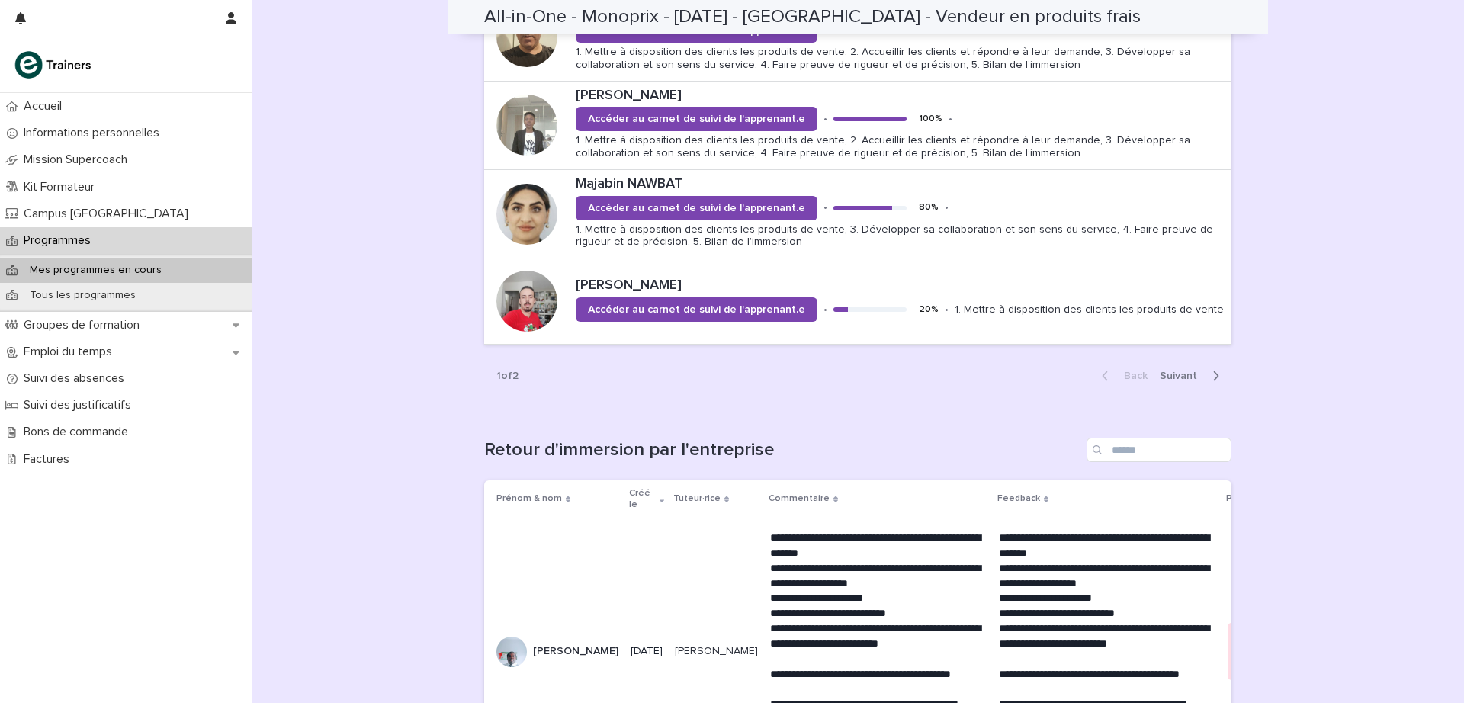
click at [1172, 370] on button "Next" at bounding box center [1192, 376] width 78 height 14
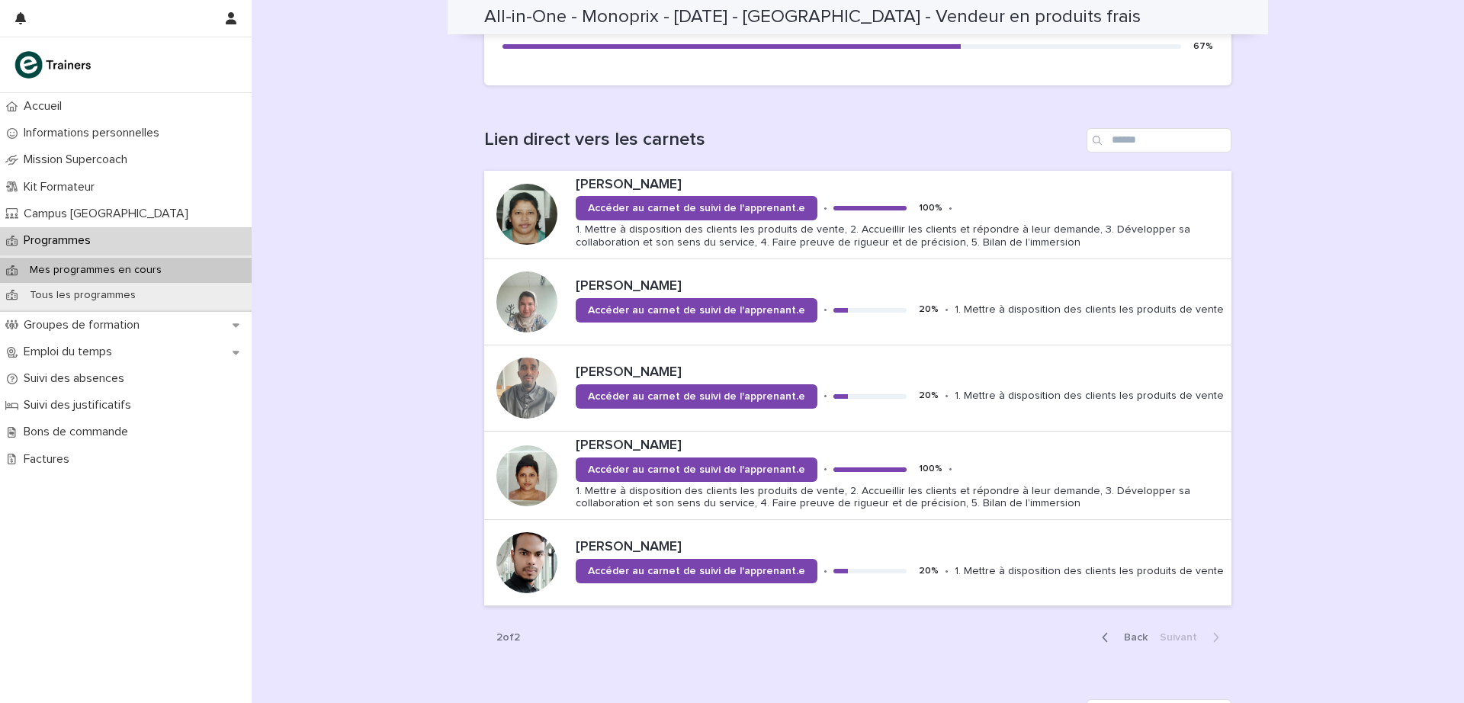
scroll to position [996, 0]
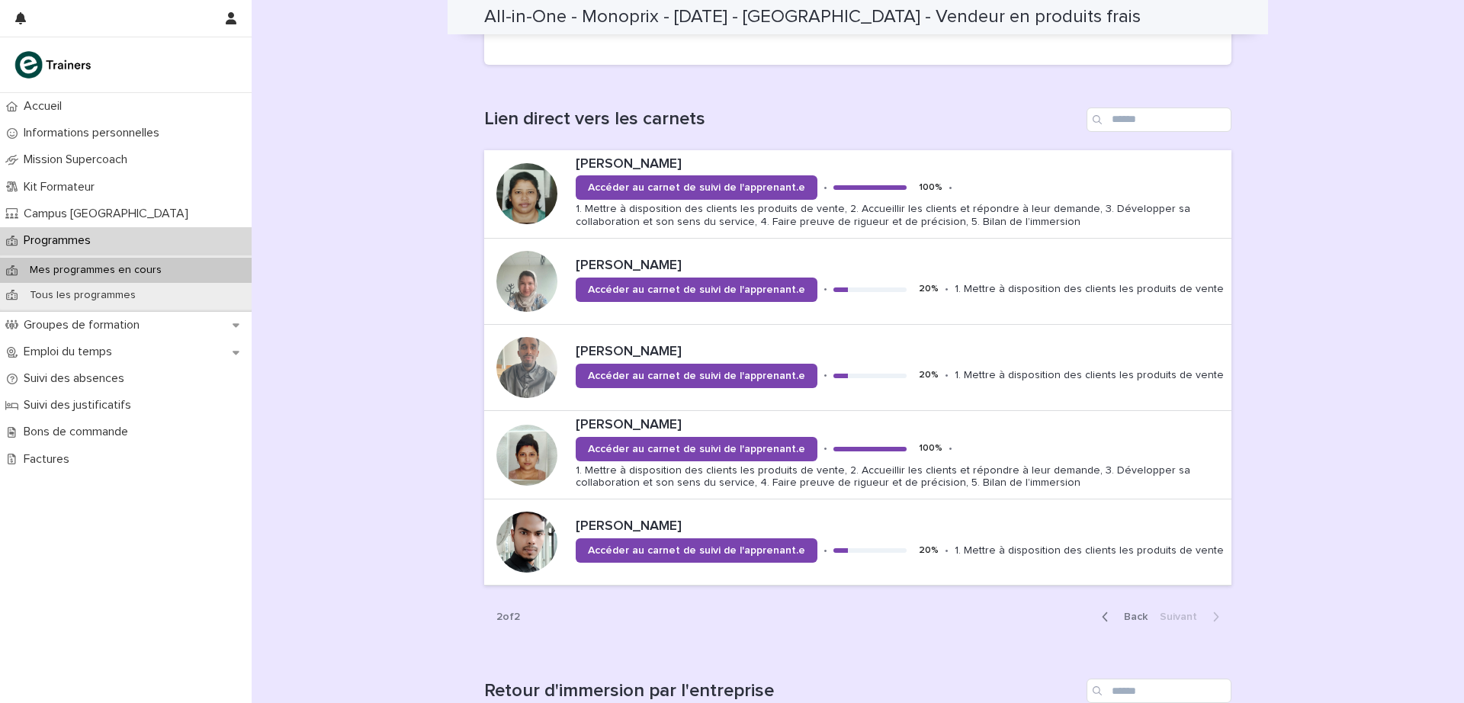
click at [82, 186] on p "Kit Formateur" at bounding box center [62, 187] width 89 height 14
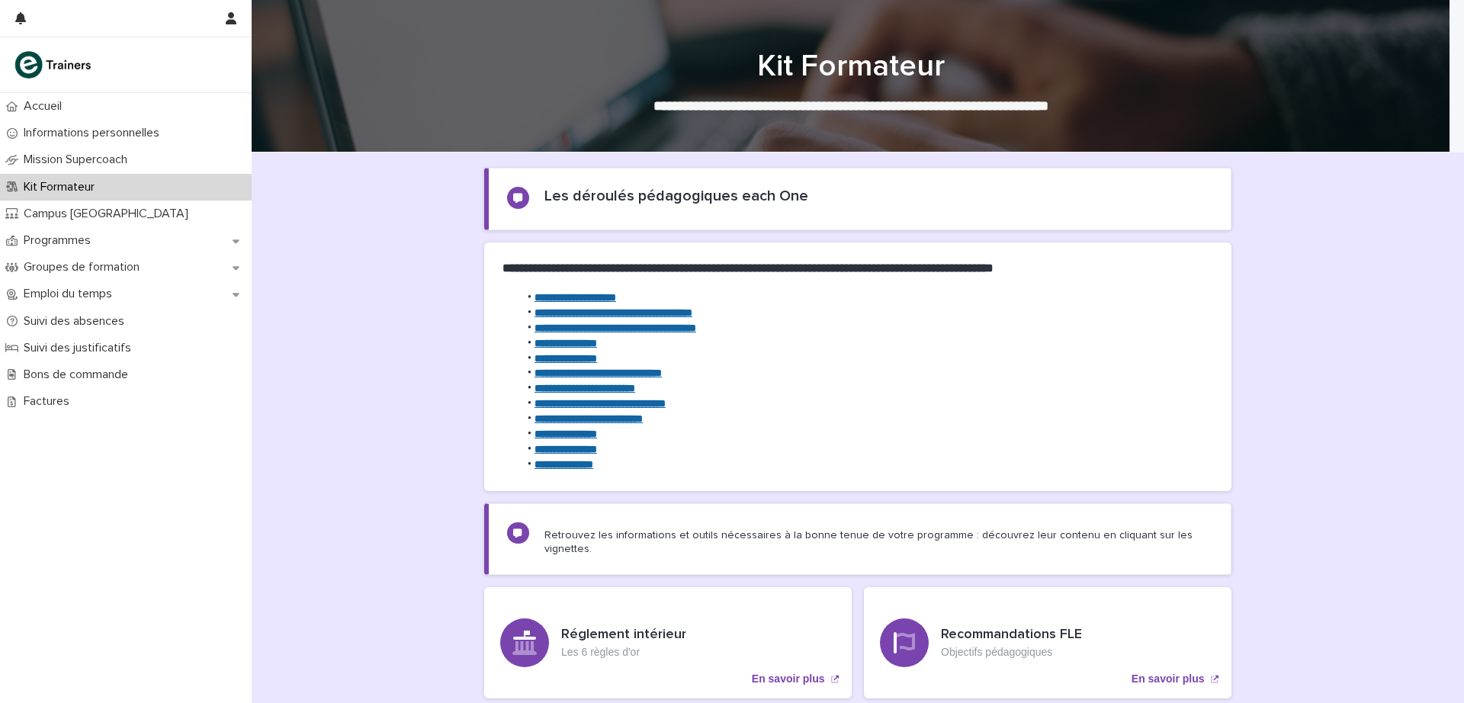
scroll to position [252, 0]
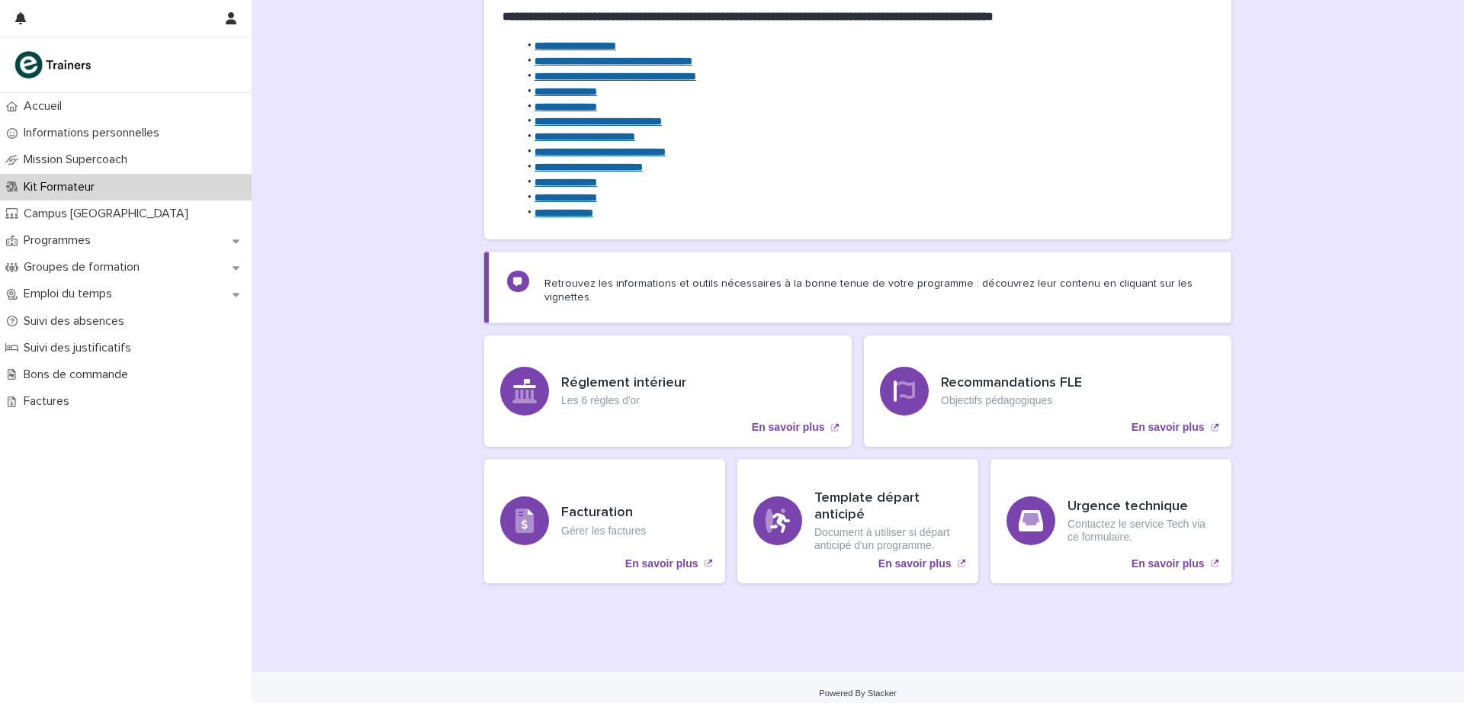
click at [855, 506] on h3 "Template départ anticipé" at bounding box center [888, 506] width 148 height 33
